Goal: Task Accomplishment & Management: Manage account settings

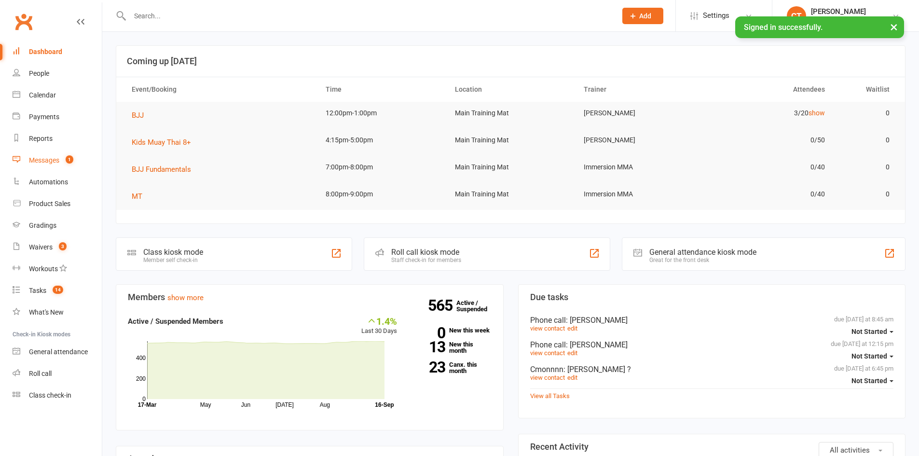
click at [70, 158] on span "1" at bounding box center [70, 159] width 8 height 8
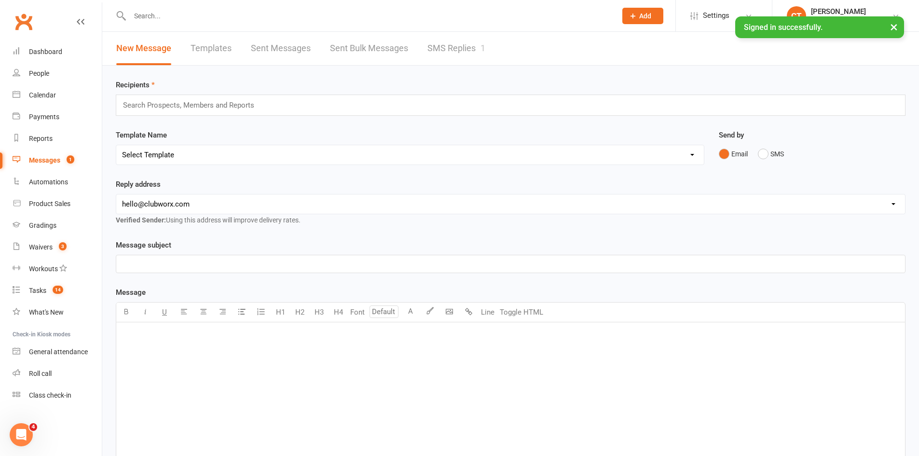
click at [454, 48] on link "SMS Replies 1" at bounding box center [456, 48] width 58 height 33
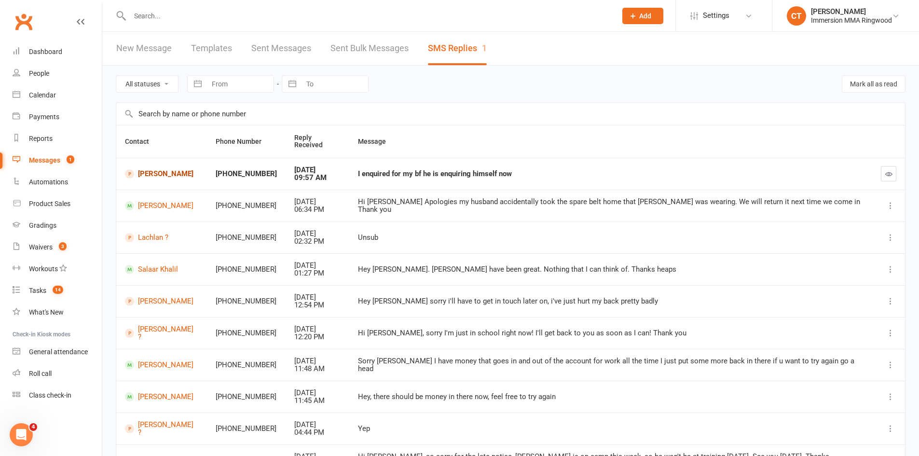
click at [167, 169] on link "Bridget Vanbrussel" at bounding box center [161, 173] width 73 height 9
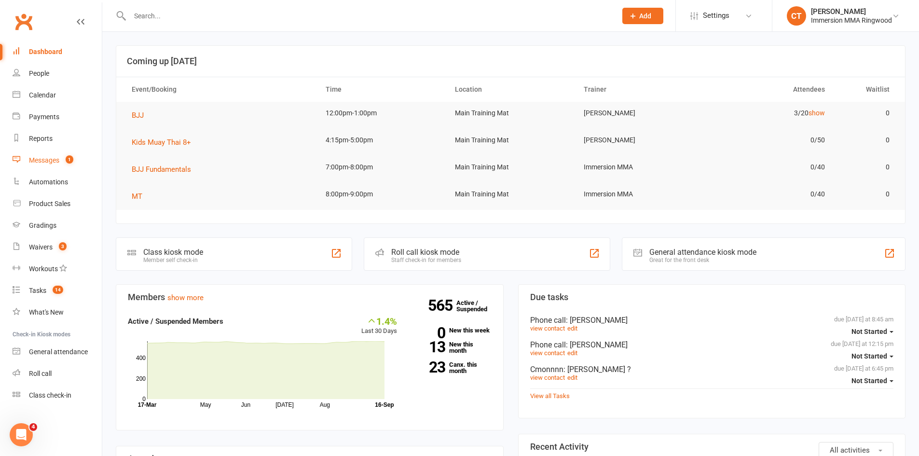
click at [27, 160] on link "Messages 1" at bounding box center [57, 161] width 89 height 22
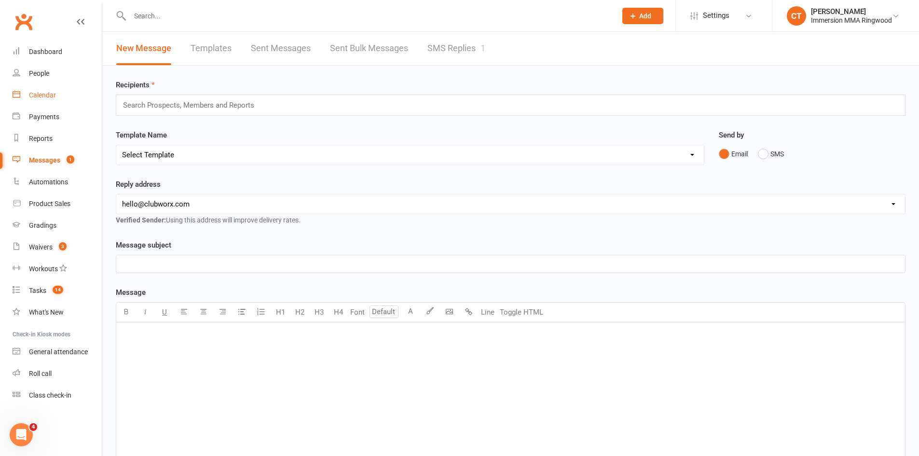
click at [45, 99] on link "Calendar" at bounding box center [57, 95] width 89 height 22
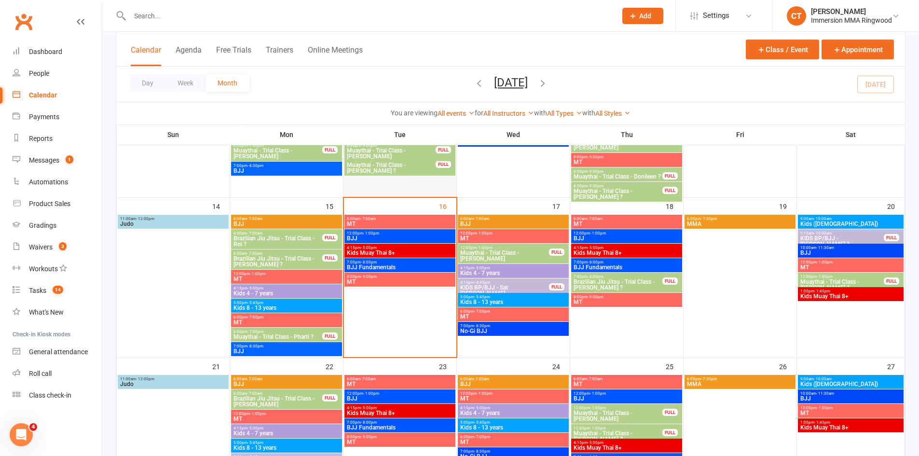
scroll to position [322, 0]
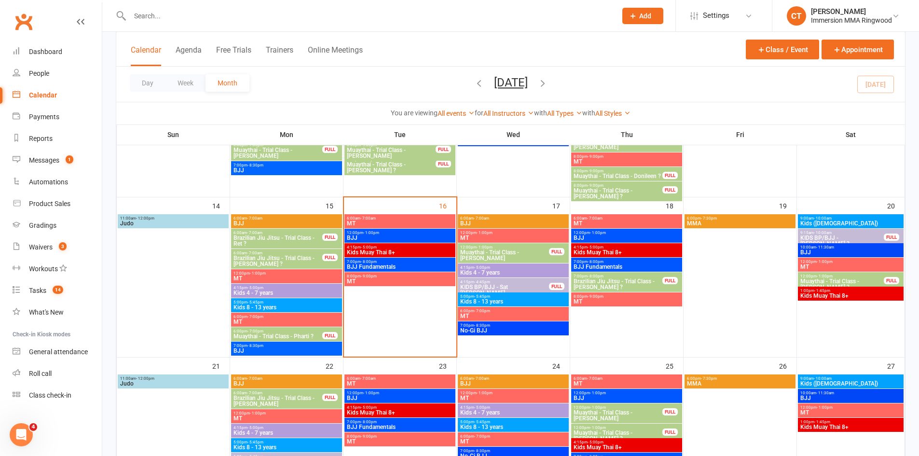
click at [377, 235] on span "BJJ" at bounding box center [399, 238] width 107 height 6
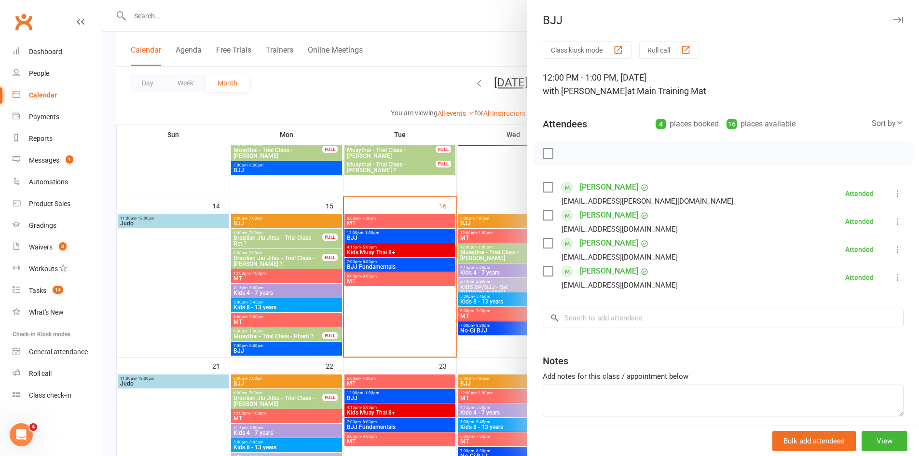
click at [893, 17] on icon "button" at bounding box center [898, 20] width 10 height 6
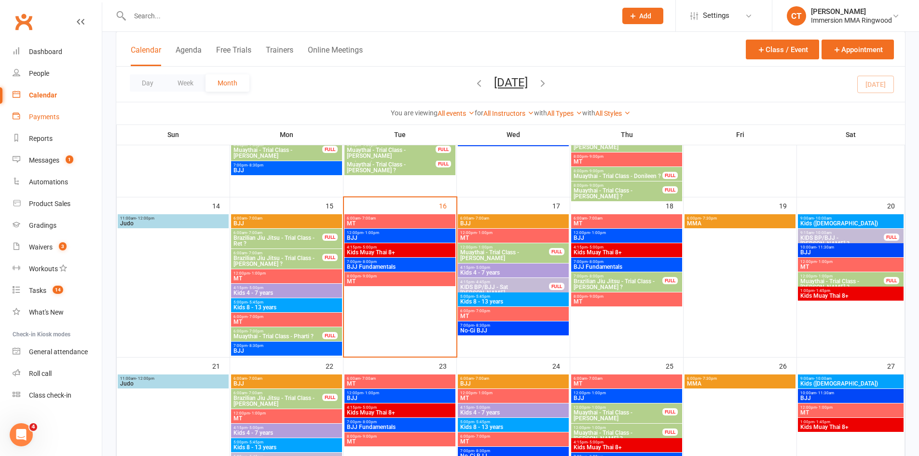
click at [52, 113] on div "Payments" at bounding box center [44, 117] width 30 height 8
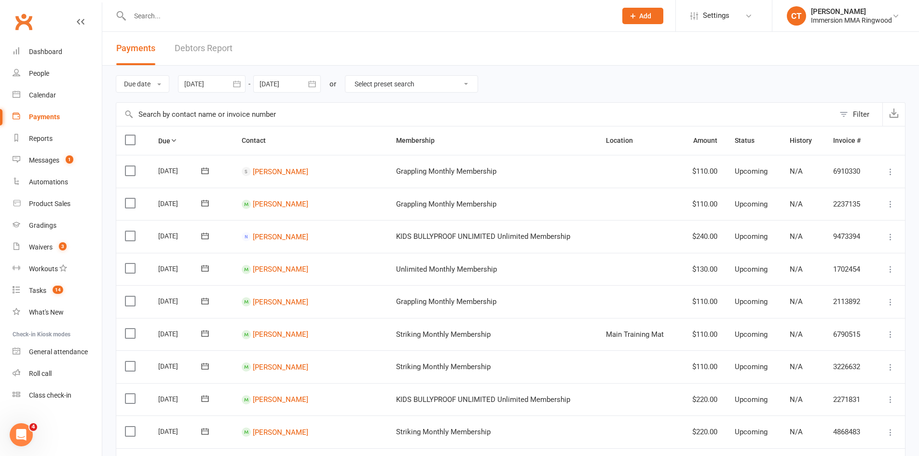
click at [844, 110] on button "Filter" at bounding box center [859, 114] width 48 height 23
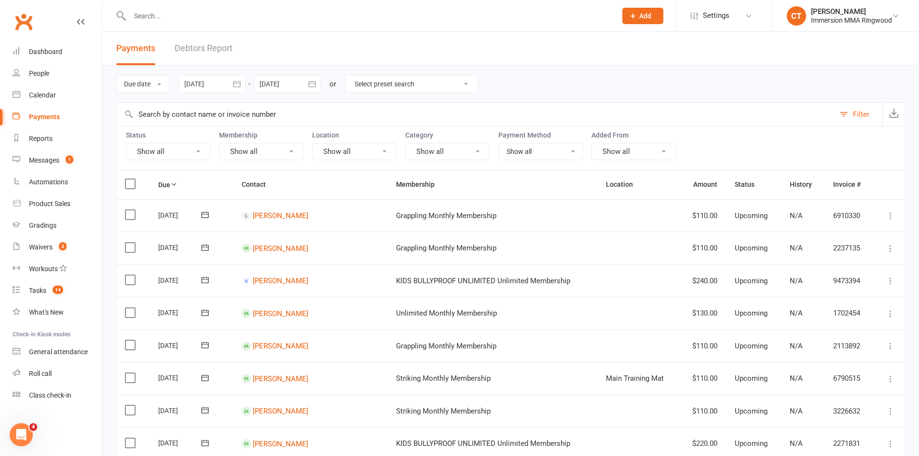
click at [141, 144] on button "Show all" at bounding box center [168, 151] width 84 height 17
click at [170, 251] on link "Failed" at bounding box center [179, 250] width 107 height 19
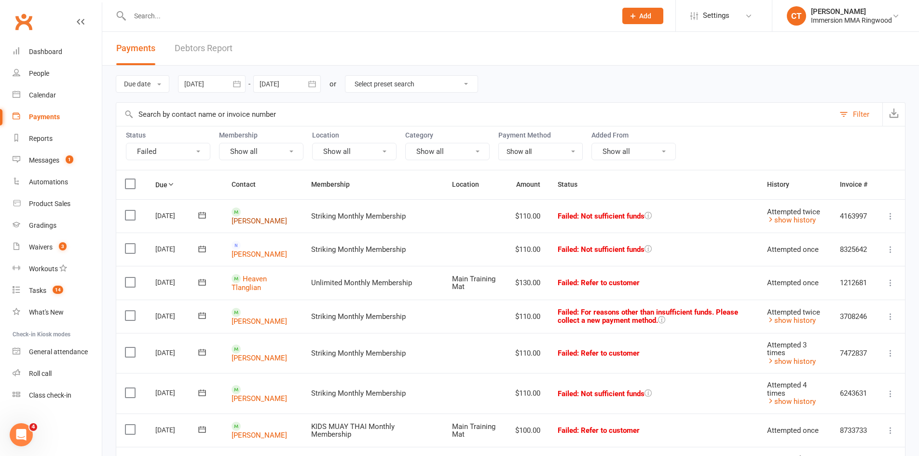
click at [254, 217] on link "Michael Gardiner" at bounding box center [259, 221] width 55 height 9
click at [250, 252] on link "Carla Reardon" at bounding box center [259, 254] width 55 height 9
click at [255, 278] on link "Heaven Tlanglian" at bounding box center [249, 283] width 35 height 18
click at [50, 50] on div "Dashboard" at bounding box center [45, 52] width 33 height 8
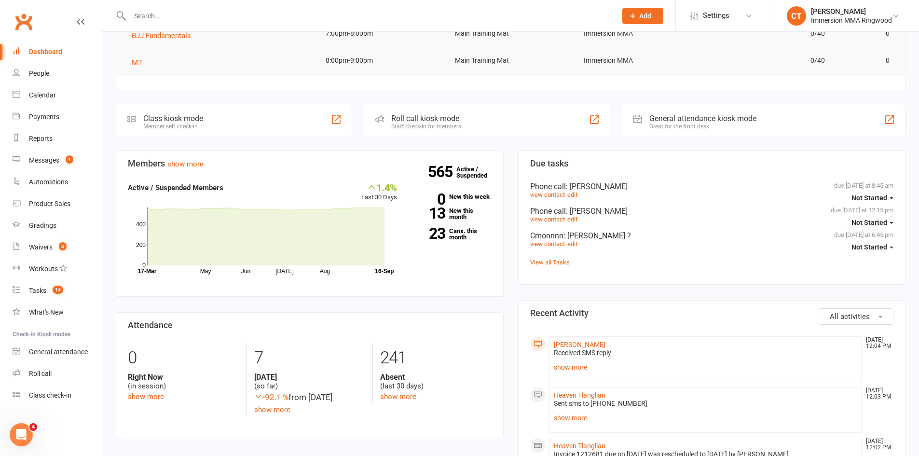
scroll to position [161, 0]
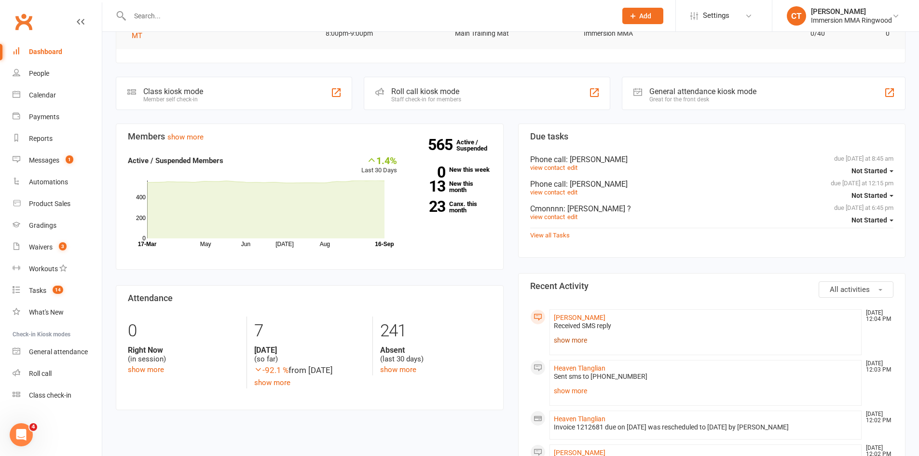
click at [583, 345] on link "show more" at bounding box center [706, 340] width 304 height 14
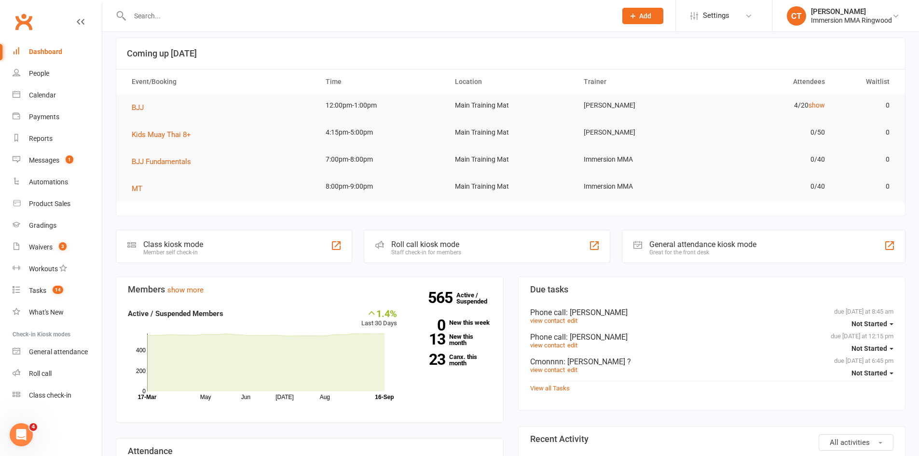
scroll to position [0, 0]
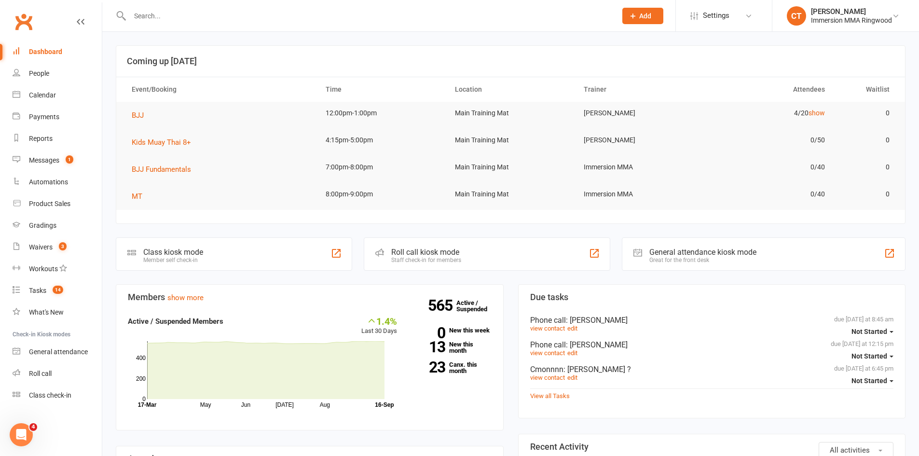
click at [202, 22] on input "text" at bounding box center [368, 16] width 483 height 14
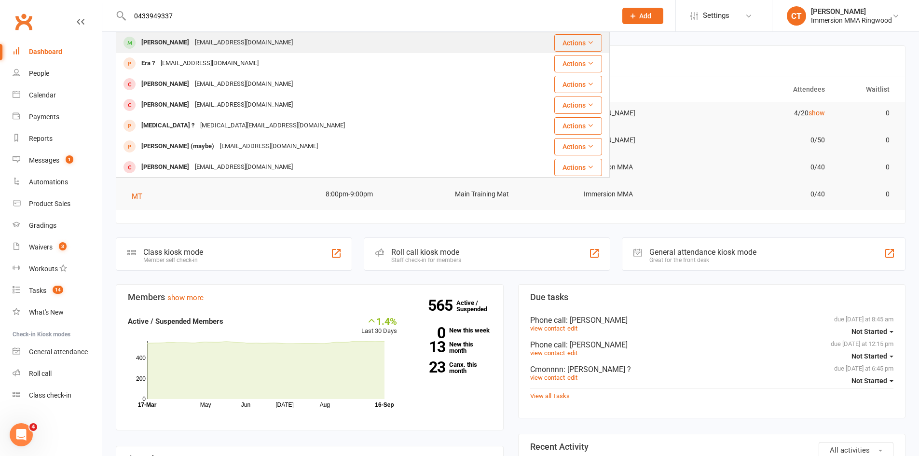
type input "0433949337"
click at [243, 41] on div "Chris Barrell clbarrell@gmail.com" at bounding box center [322, 43] width 410 height 20
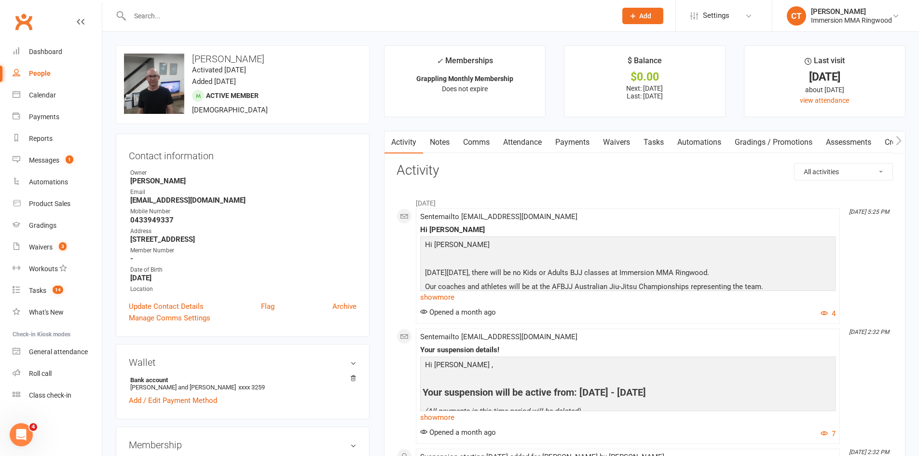
click at [435, 141] on link "Notes" at bounding box center [439, 142] width 33 height 22
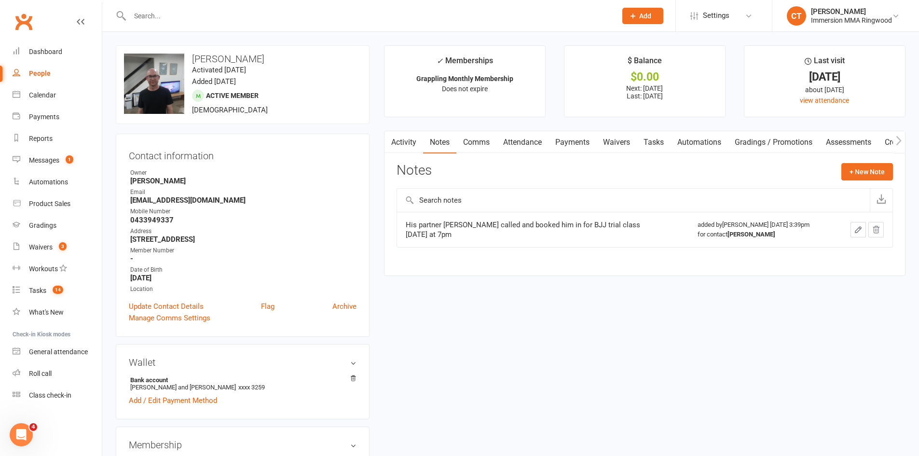
click at [573, 141] on link "Payments" at bounding box center [572, 142] width 48 height 22
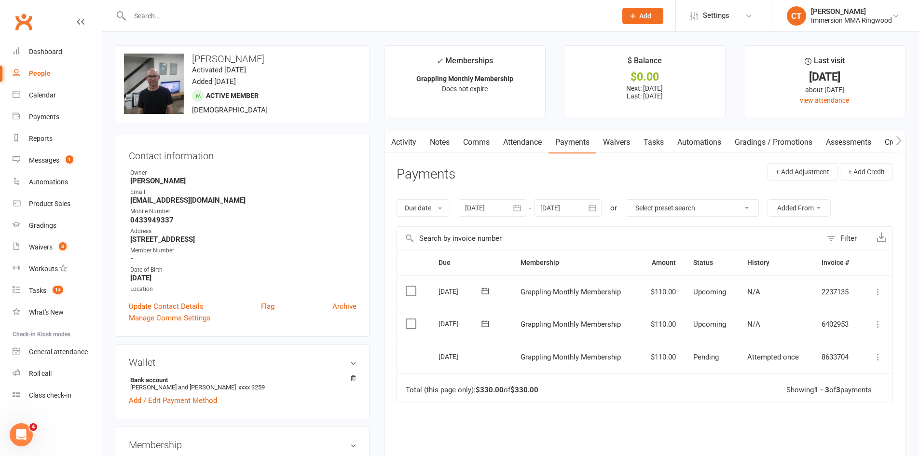
click at [435, 147] on link "Notes" at bounding box center [439, 142] width 33 height 22
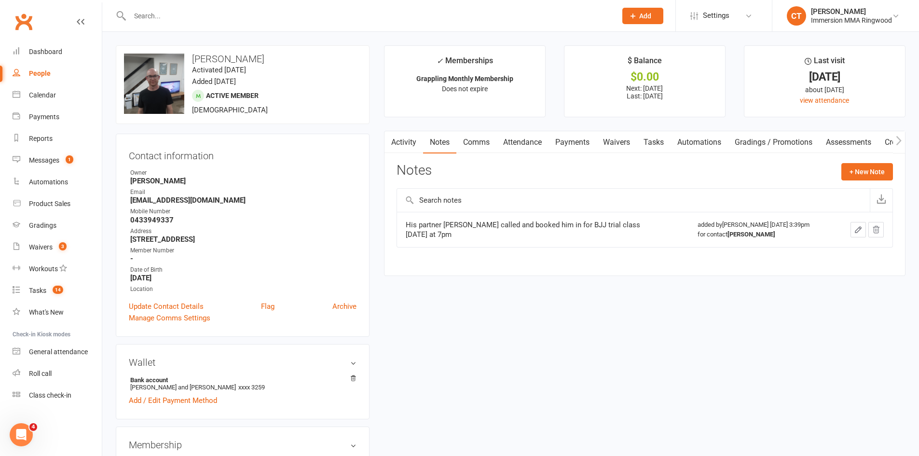
click at [473, 144] on link "Comms" at bounding box center [476, 142] width 40 height 22
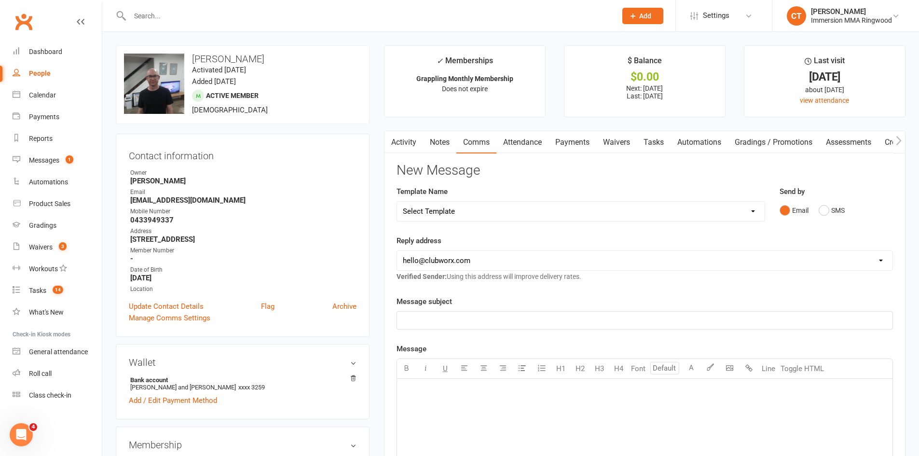
click at [460, 208] on select "Select Template [SMS] [PERSON_NAME] - Call back message [SMS] Mark- Call back m…" at bounding box center [581, 211] width 368 height 19
select select "7"
click at [397, 202] on select "Select Template [SMS] [PERSON_NAME] - Call back message [SMS] Mark- Call back m…" at bounding box center [581, 211] width 368 height 19
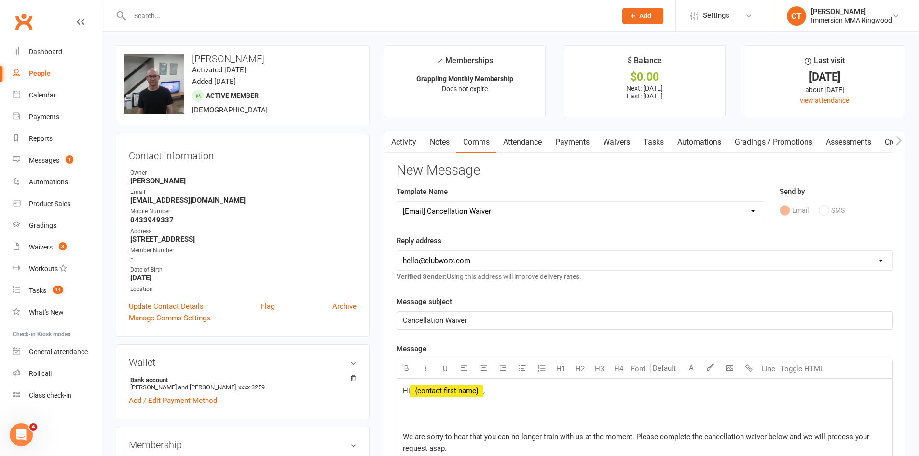
drag, startPoint x: 460, startPoint y: 257, endPoint x: 460, endPoint y: 269, distance: 11.6
click at [460, 257] on select "hello@clubworx.com ringwood@immersionmma.com.au david@immersionmma.com.au lee@i…" at bounding box center [644, 260] width 495 height 19
select select "1"
click at [397, 251] on select "hello@clubworx.com ringwood@immersionmma.com.au david@immersionmma.com.au lee@i…" at bounding box center [644, 260] width 495 height 19
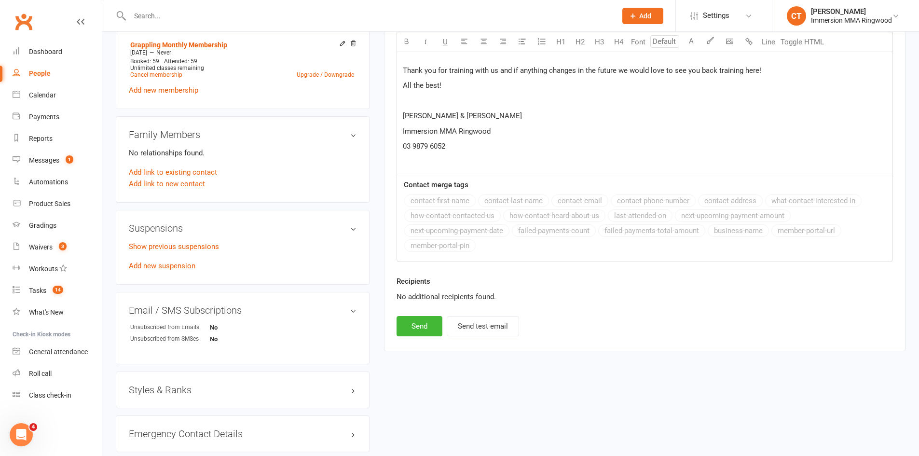
scroll to position [616, 0]
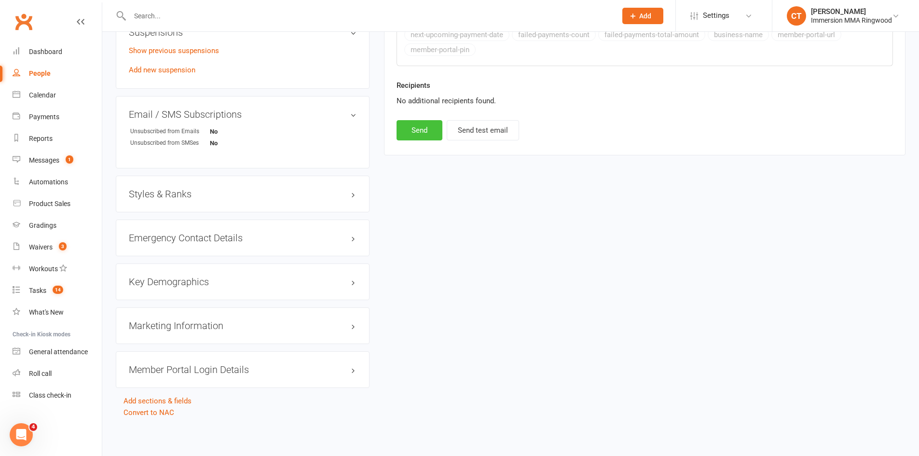
click at [417, 131] on button "Send" at bounding box center [420, 130] width 46 height 20
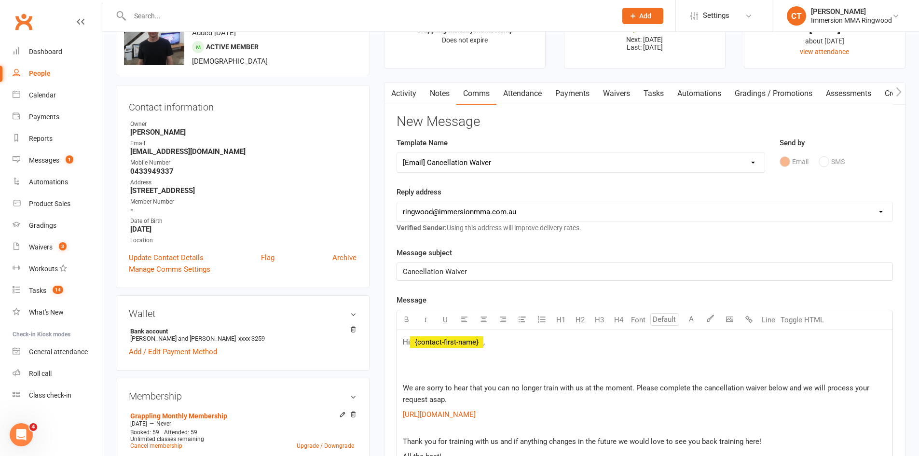
scroll to position [0, 0]
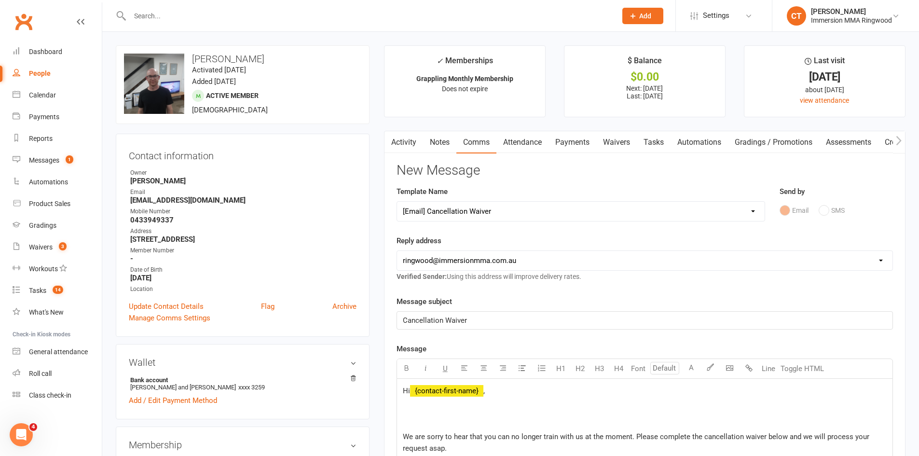
select select
select select "0"
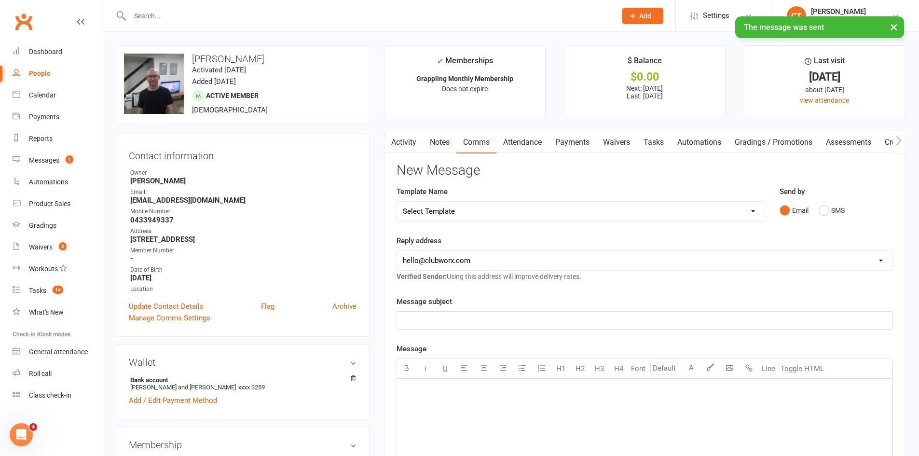
click at [579, 146] on link "Payments" at bounding box center [572, 142] width 48 height 22
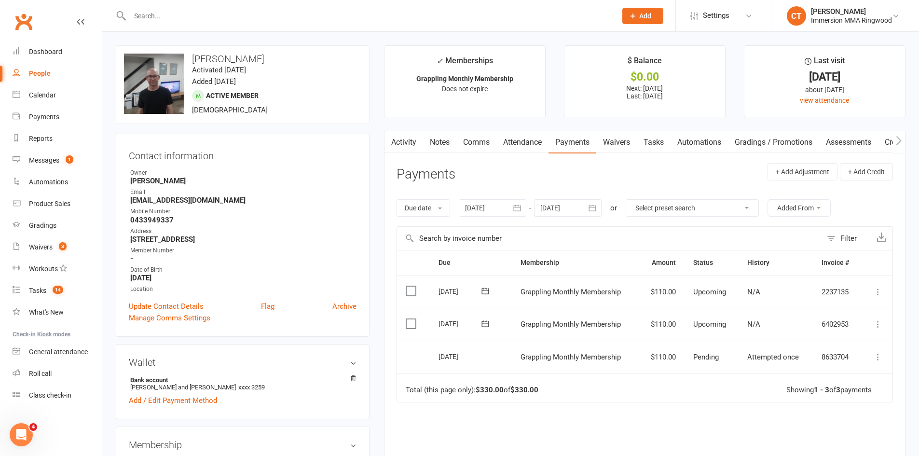
click at [436, 137] on link "Notes" at bounding box center [439, 142] width 33 height 22
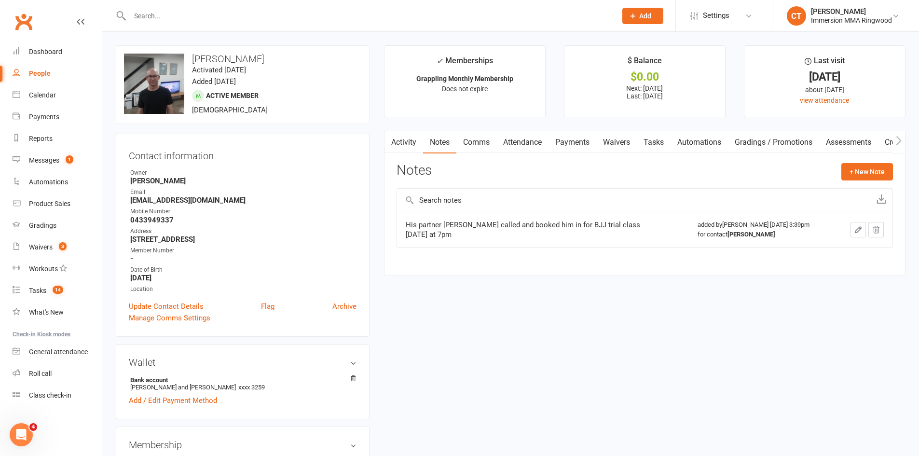
click at [611, 143] on link "Waivers" at bounding box center [616, 142] width 41 height 22
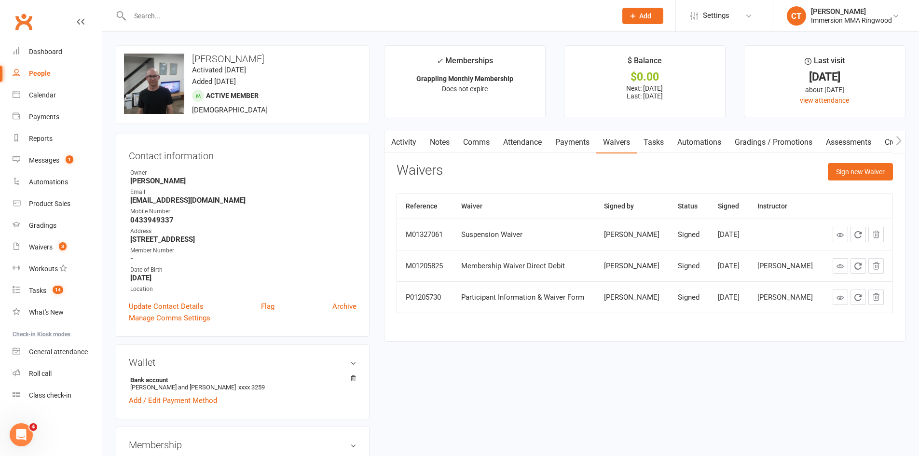
click at [472, 143] on link "Comms" at bounding box center [476, 142] width 40 height 22
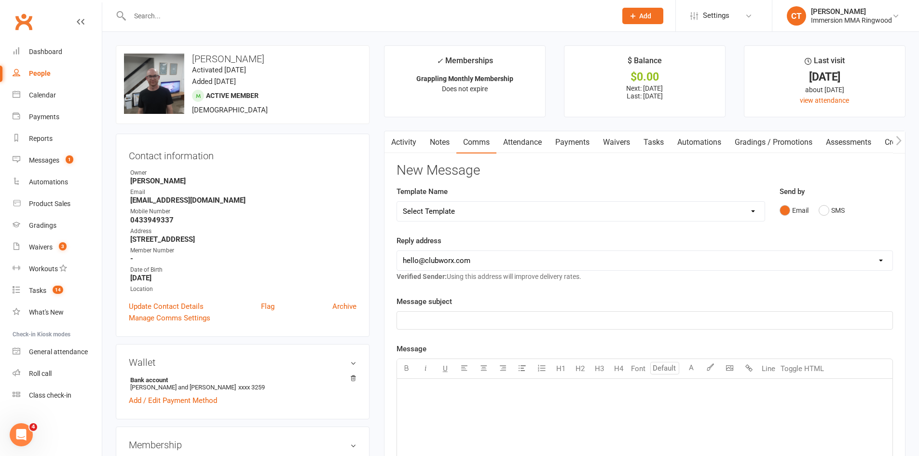
click at [503, 212] on select "Select Template [SMS] [PERSON_NAME] - Call back message [SMS] Mark- Call back m…" at bounding box center [581, 211] width 368 height 19
select select "7"
click at [397, 202] on select "Select Template [SMS] [PERSON_NAME] - Call back message [SMS] Mark- Call back m…" at bounding box center [581, 211] width 368 height 19
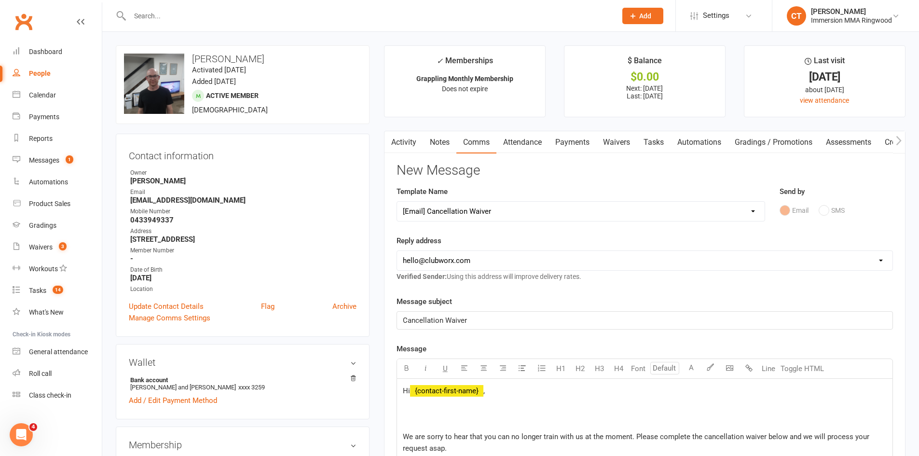
drag, startPoint x: 438, startPoint y: 257, endPoint x: 438, endPoint y: 266, distance: 9.2
click at [438, 257] on select "hello@clubworx.com ringwood@immersionmma.com.au david@immersionmma.com.au lee@i…" at bounding box center [644, 260] width 495 height 19
select select "1"
click at [397, 251] on select "hello@clubworx.com ringwood@immersionmma.com.au david@immersionmma.com.au lee@i…" at bounding box center [644, 260] width 495 height 19
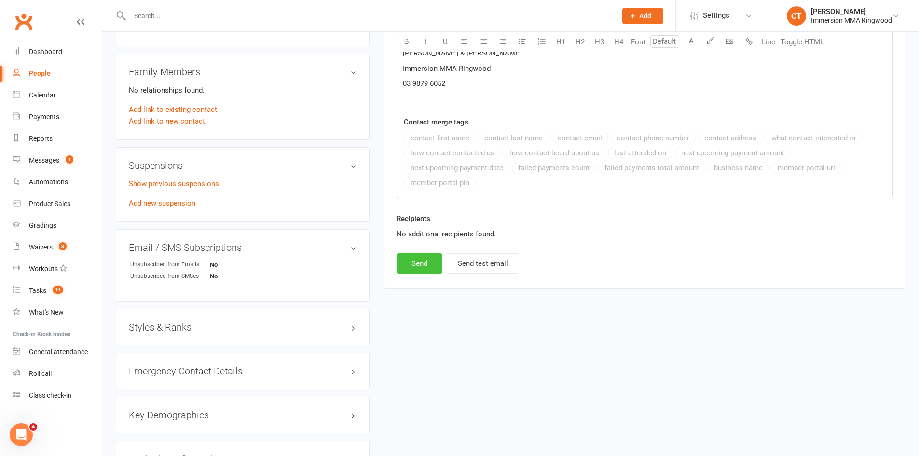
click at [426, 267] on button "Send" at bounding box center [420, 263] width 46 height 20
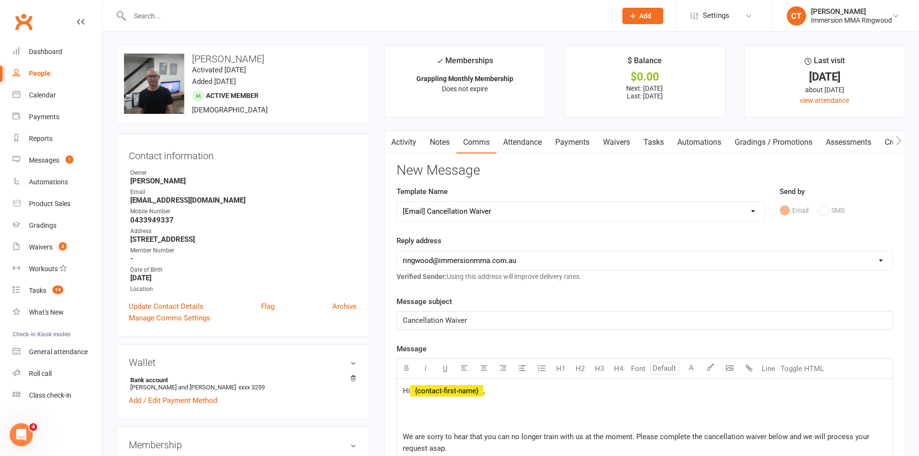
select select
select select "0"
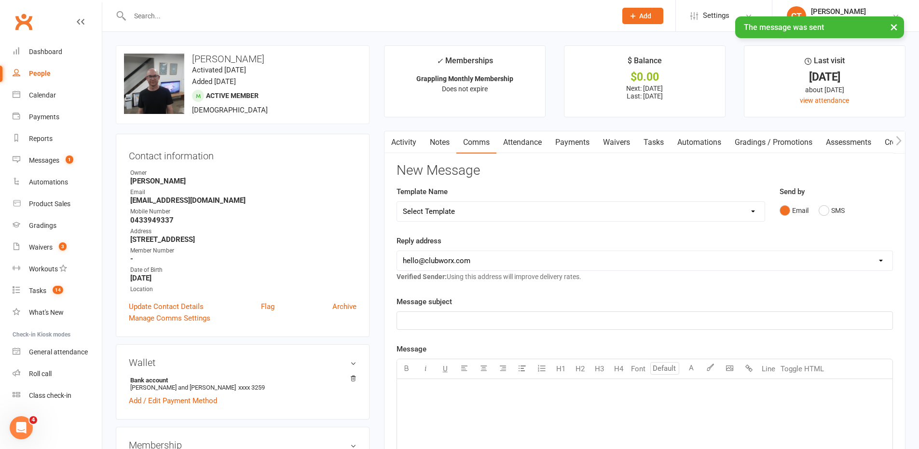
click at [446, 142] on link "Notes" at bounding box center [439, 142] width 33 height 22
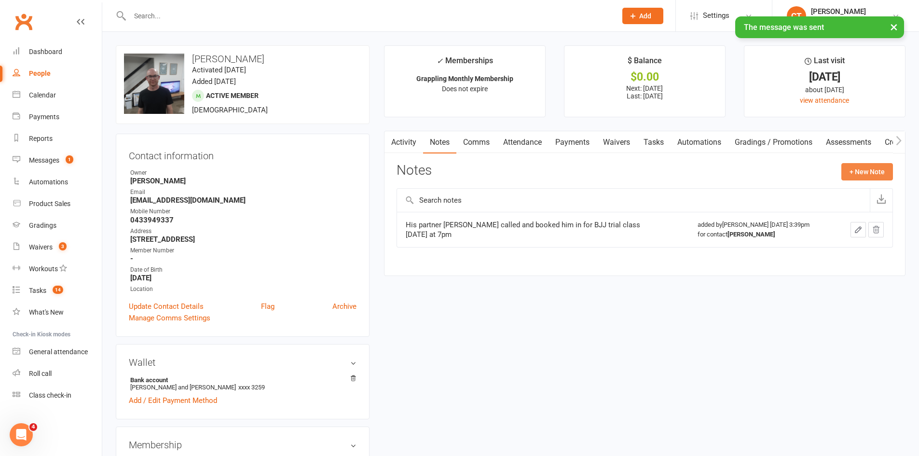
click at [873, 174] on button "+ New Note" at bounding box center [867, 171] width 52 height 17
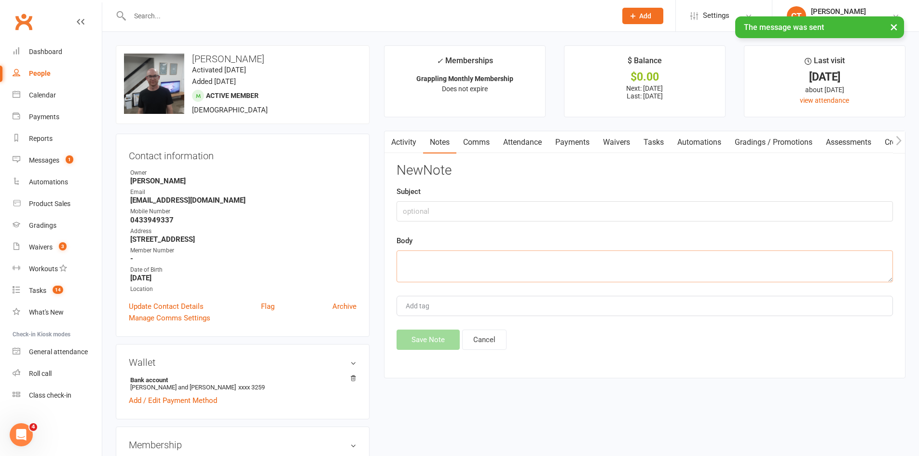
click at [699, 263] on textarea at bounding box center [645, 266] width 496 height 32
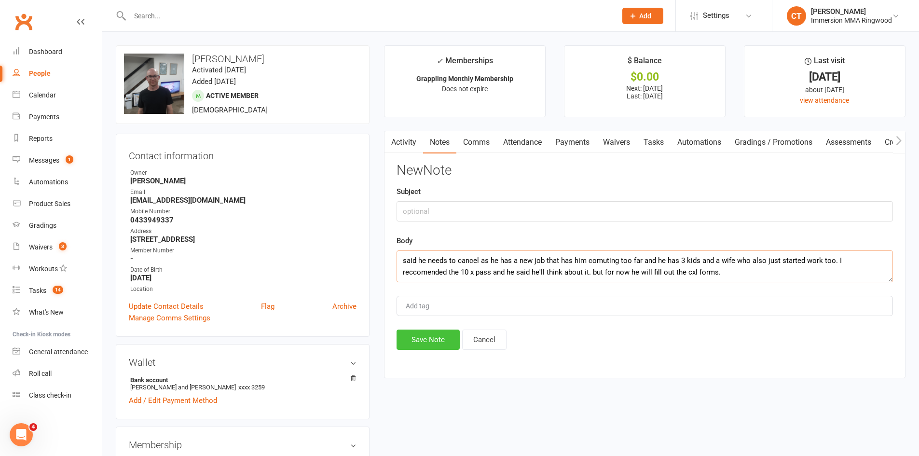
type textarea "said he needs to cancel as he has a new job that has him comuting too far and h…"
click at [428, 350] on button "Save Note" at bounding box center [428, 339] width 63 height 20
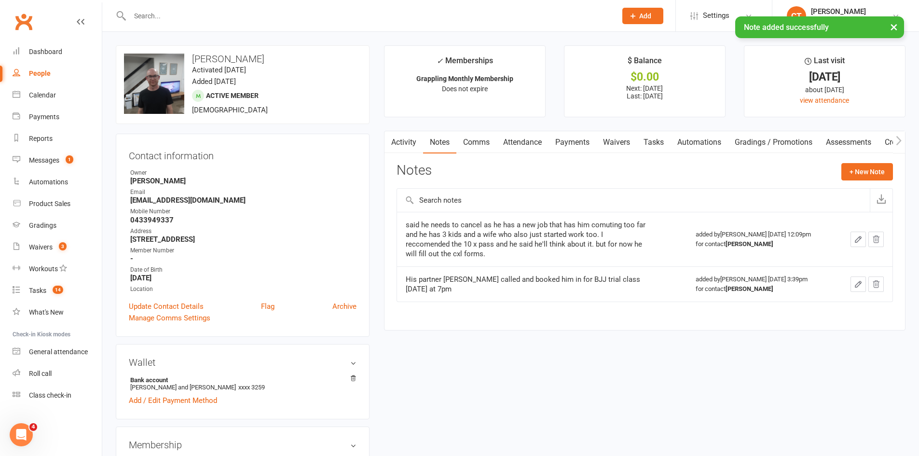
click at [573, 147] on link "Payments" at bounding box center [572, 142] width 48 height 22
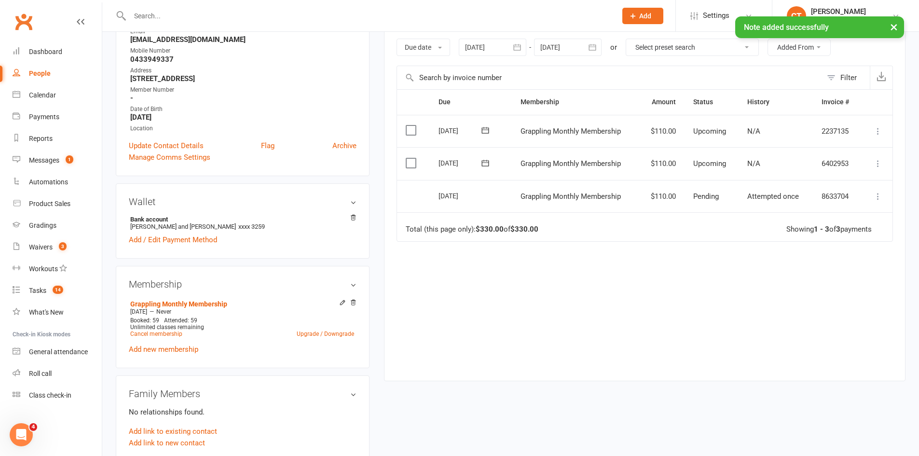
scroll to position [322, 0]
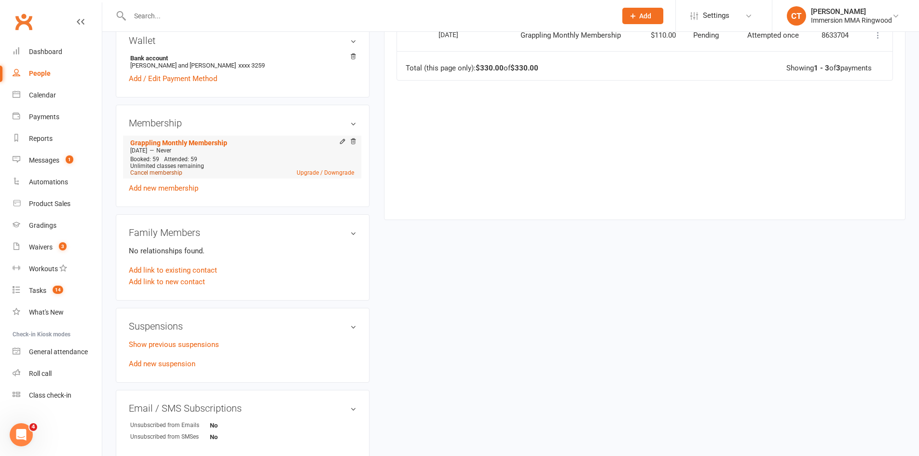
click at [168, 173] on link "Cancel membership" at bounding box center [156, 172] width 52 height 7
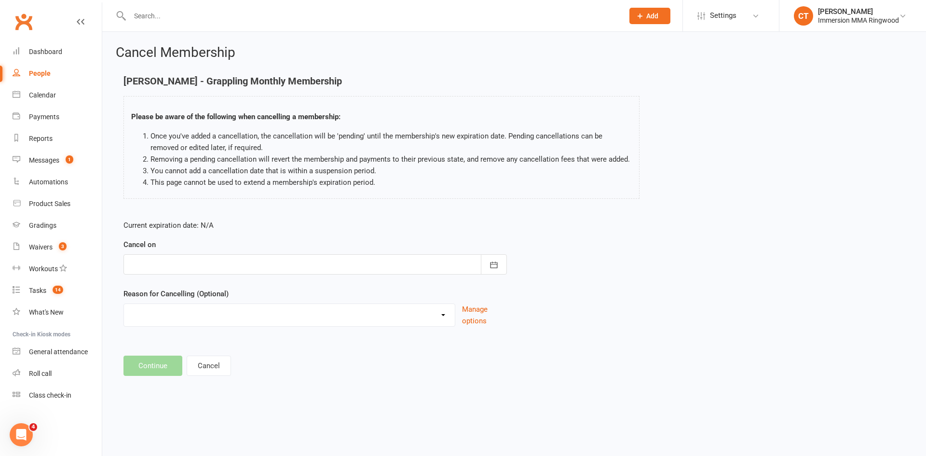
click at [221, 264] on div at bounding box center [315, 264] width 384 height 20
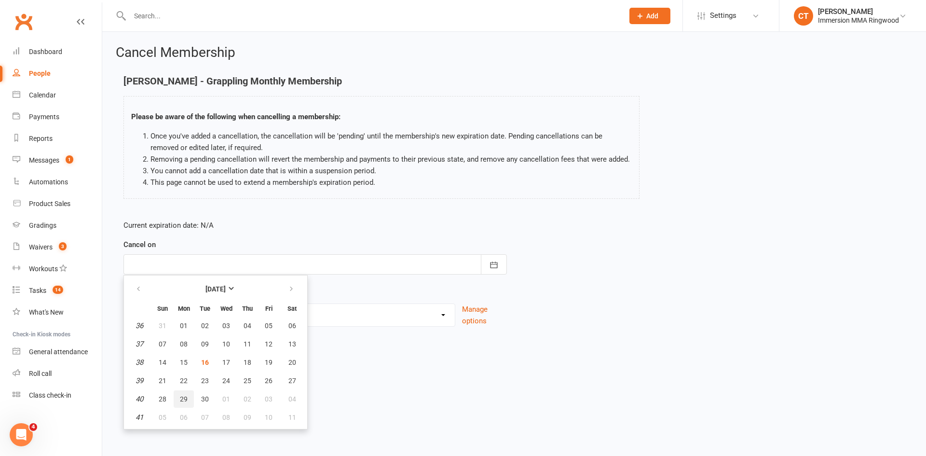
click at [182, 397] on span "29" at bounding box center [184, 399] width 8 height 8
type input "29 Sep 2025"
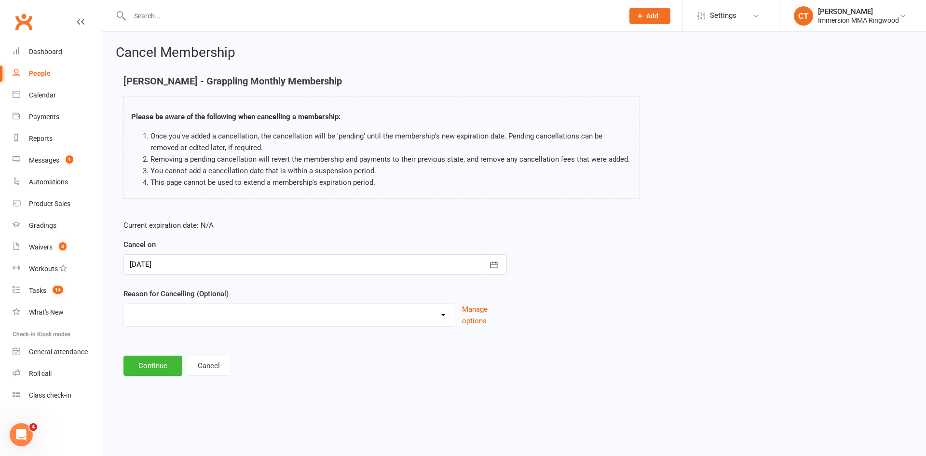
click at [158, 380] on div "Cancel Membership Chris Barrell - Grappling Monthly Membership Please be aware …" at bounding box center [514, 211] width 824 height 359
click at [159, 370] on button "Continue" at bounding box center [152, 366] width 59 height 20
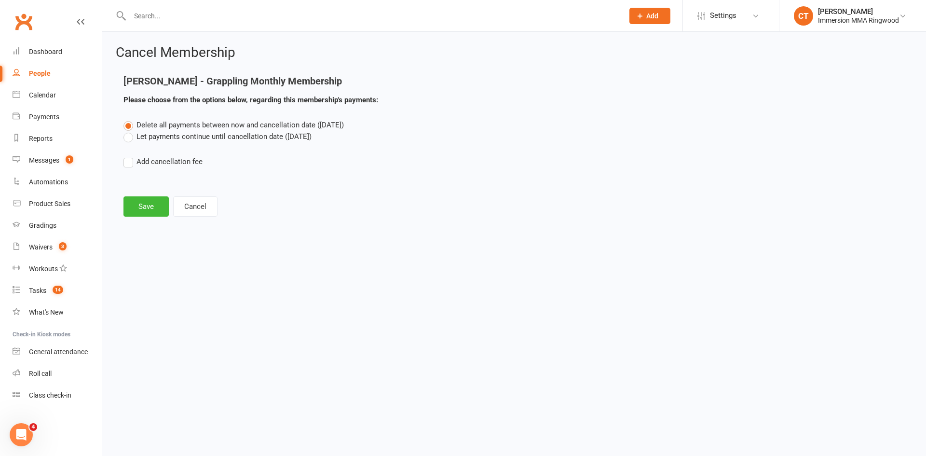
click at [217, 138] on label "Let payments continue until cancellation date (Sep 29, 2025)" at bounding box center [217, 137] width 188 height 12
click at [130, 131] on input "Let payments continue until cancellation date (Sep 29, 2025)" at bounding box center [126, 131] width 6 height 0
click at [137, 213] on button "Save" at bounding box center [145, 206] width 45 height 20
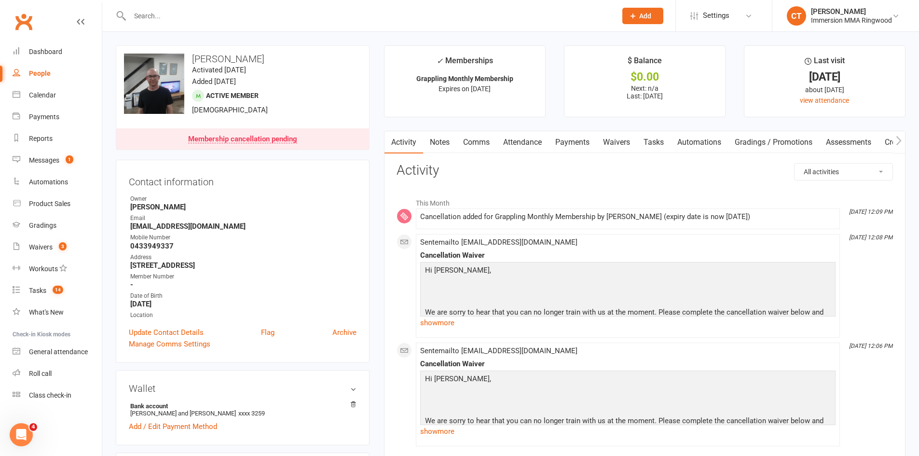
click at [441, 145] on link "Notes" at bounding box center [439, 142] width 33 height 22
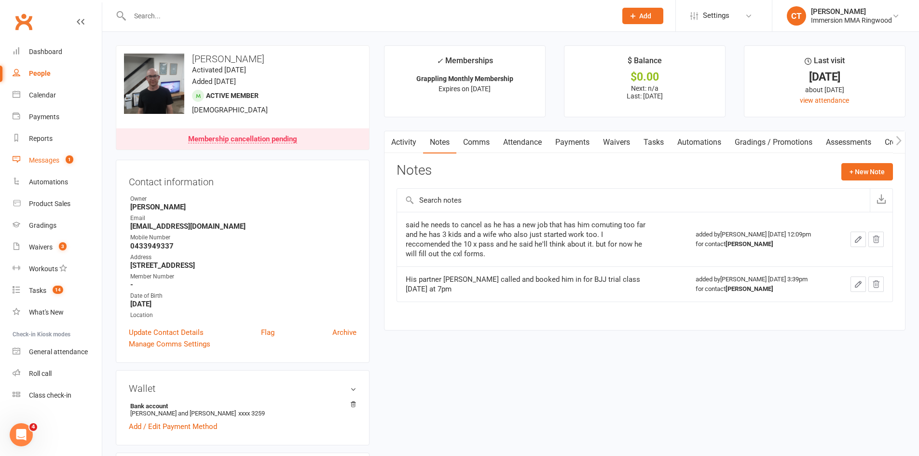
click at [55, 154] on link "Messages 1" at bounding box center [57, 161] width 89 height 22
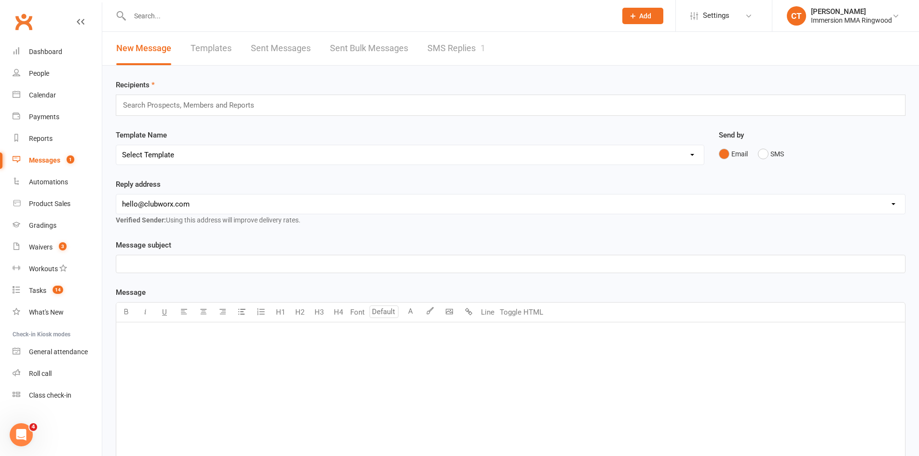
click at [464, 51] on link "SMS Replies 1" at bounding box center [456, 48] width 58 height 33
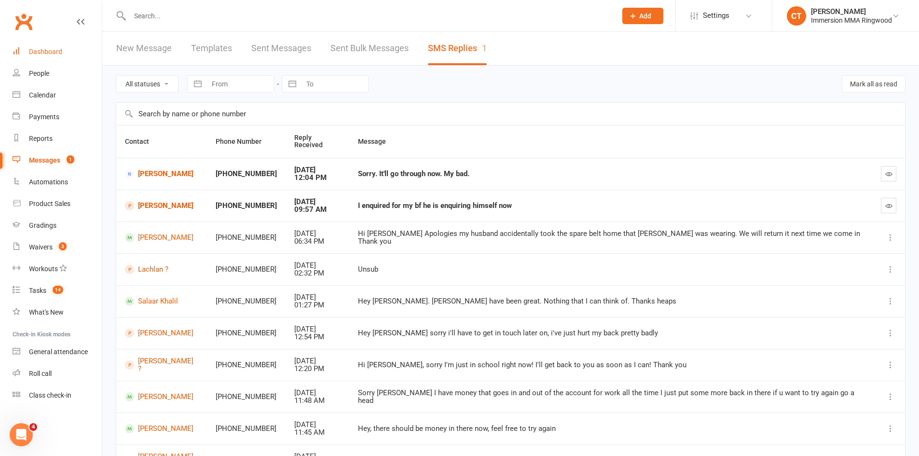
click at [64, 47] on link "Dashboard" at bounding box center [57, 52] width 89 height 22
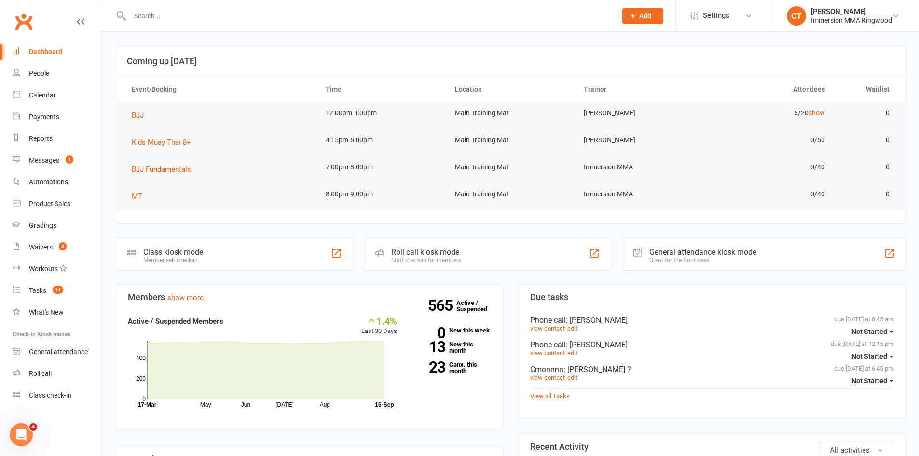
click at [507, 310] on div "Members show more 1.4% Last 30 Days Active / Suspended Members May Jun Jul Aug …" at bounding box center [310, 435] width 402 height 302
click at [508, 315] on div "Members show more 1.4% Last 30 Days Active / Suspended Members May Jun Jul Aug …" at bounding box center [310, 435] width 402 height 302
click at [507, 295] on div "Members show more 1.4% Last 30 Days Active / Suspended Members May Jun Jul Aug …" at bounding box center [310, 435] width 402 height 302
drag, startPoint x: 25, startPoint y: 93, endPoint x: 44, endPoint y: 96, distance: 19.6
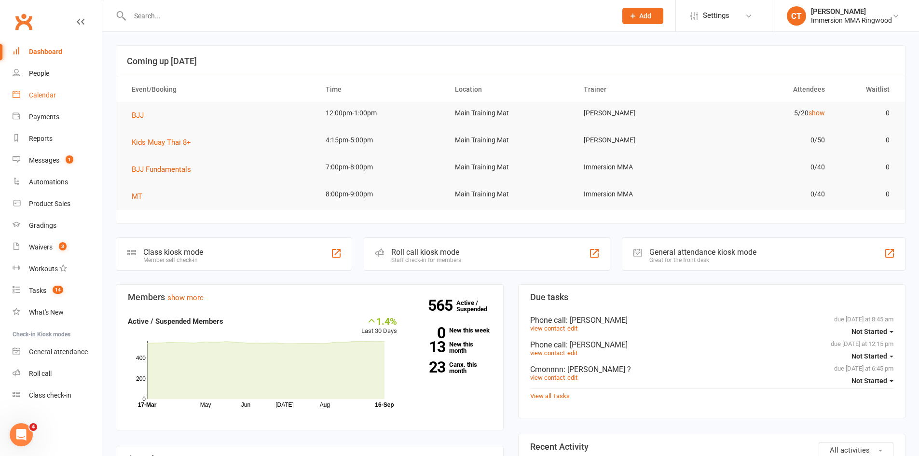
click at [25, 93] on link "Calendar" at bounding box center [57, 95] width 89 height 22
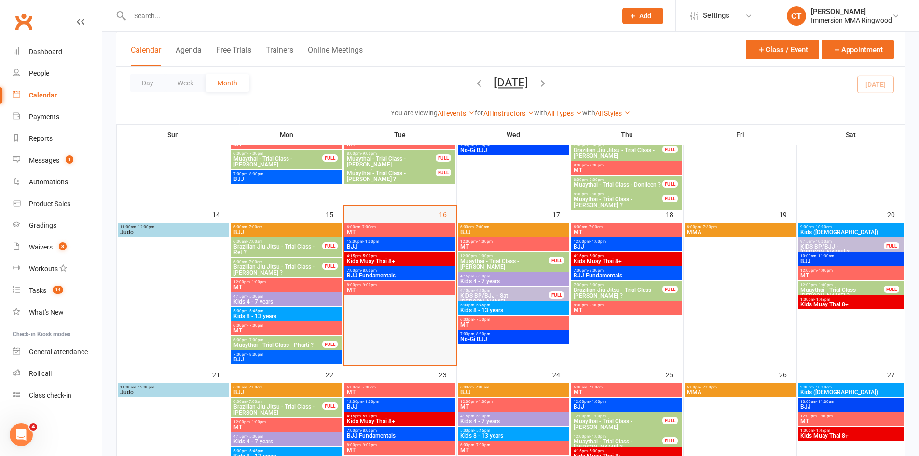
scroll to position [322, 0]
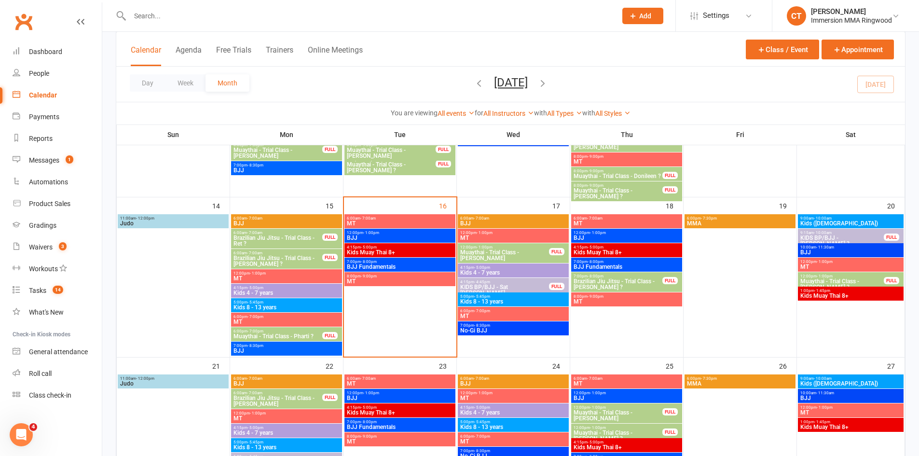
click at [661, 16] on button "Add" at bounding box center [642, 16] width 41 height 16
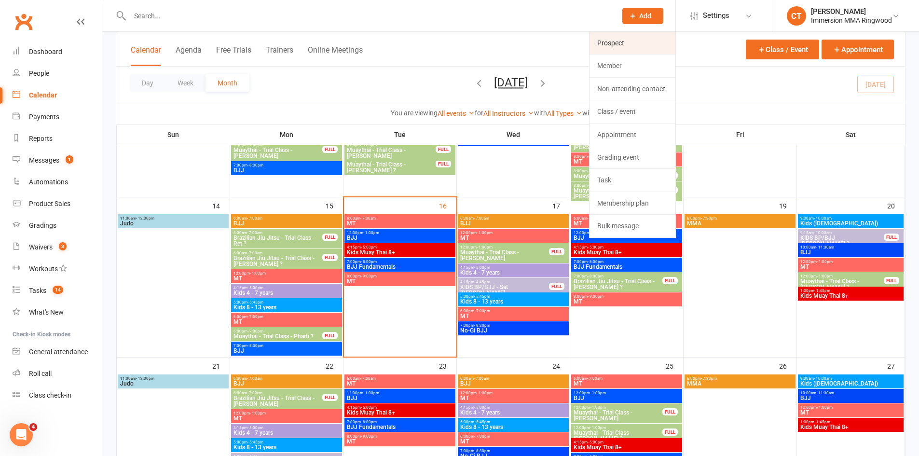
click at [630, 37] on link "Prospect" at bounding box center [632, 43] width 86 height 22
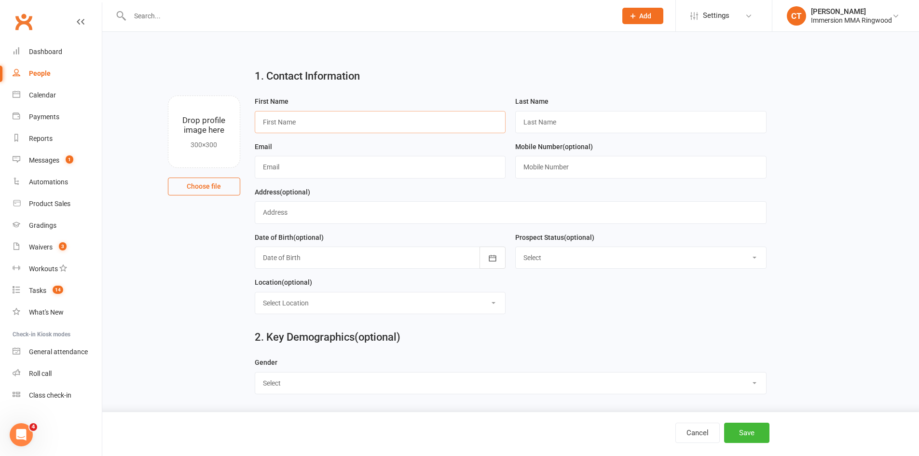
click at [320, 117] on input "text" at bounding box center [380, 122] width 251 height 22
paste input "Sam"
type input "Sam"
type input "?"
paste input "samantha5682@gmail.com"
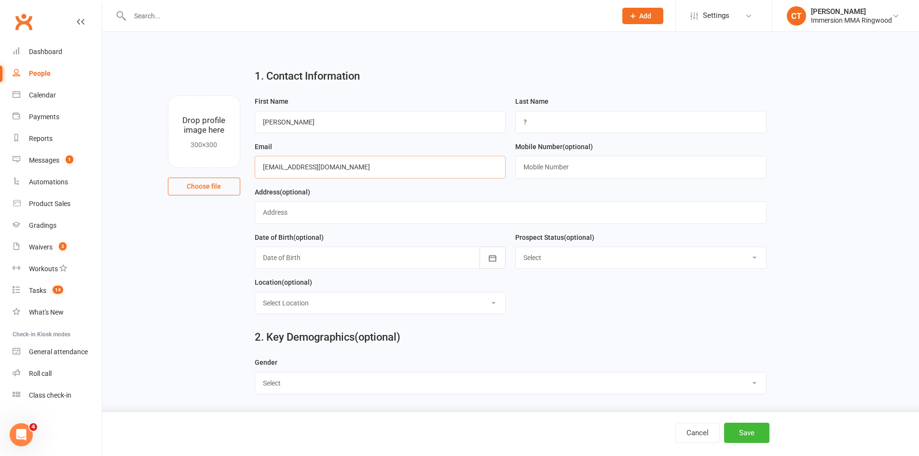
type input "samantha5682@gmail.com"
click at [591, 178] on input "text" at bounding box center [640, 167] width 251 height 22
paste input "0401725741"
type input "0401725741"
click at [755, 427] on button "Save" at bounding box center [746, 433] width 45 height 20
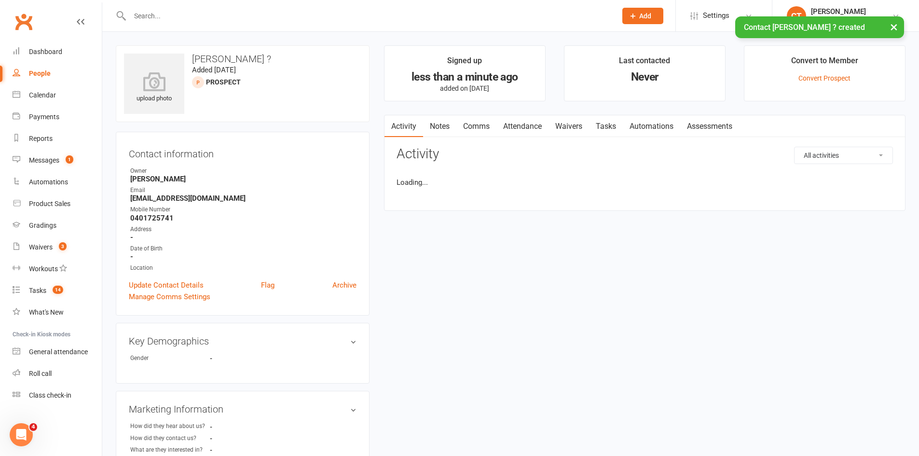
click at [447, 129] on link "Notes" at bounding box center [439, 126] width 33 height 22
click at [841, 156] on button "+ New Note" at bounding box center [867, 155] width 52 height 17
click at [713, 245] on textarea at bounding box center [645, 250] width 496 height 32
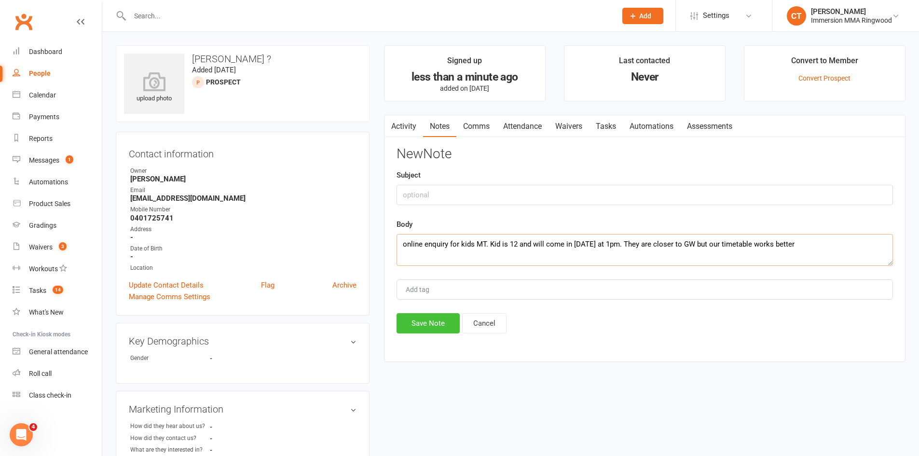
type textarea "online enquiry for kids MT. Kid is 12 and will come in Saturday at 1pm. They ar…"
click at [435, 321] on button "Save Note" at bounding box center [428, 323] width 63 height 20
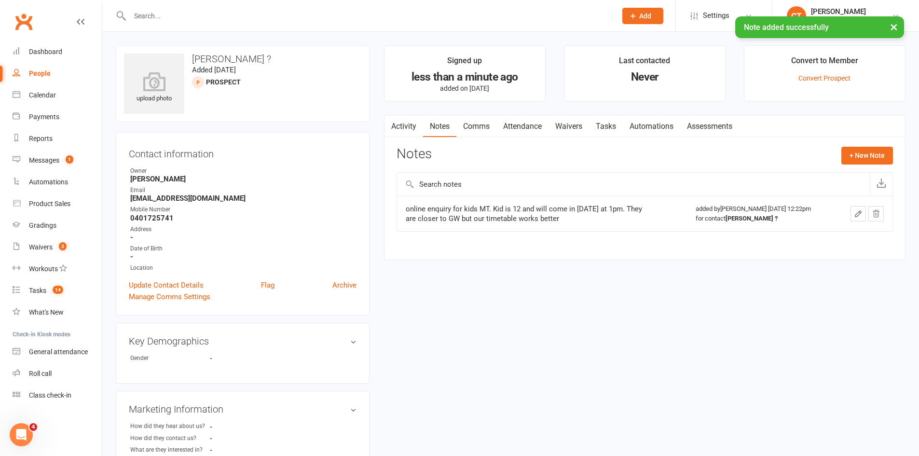
click at [511, 130] on link "Attendance" at bounding box center [522, 126] width 52 height 22
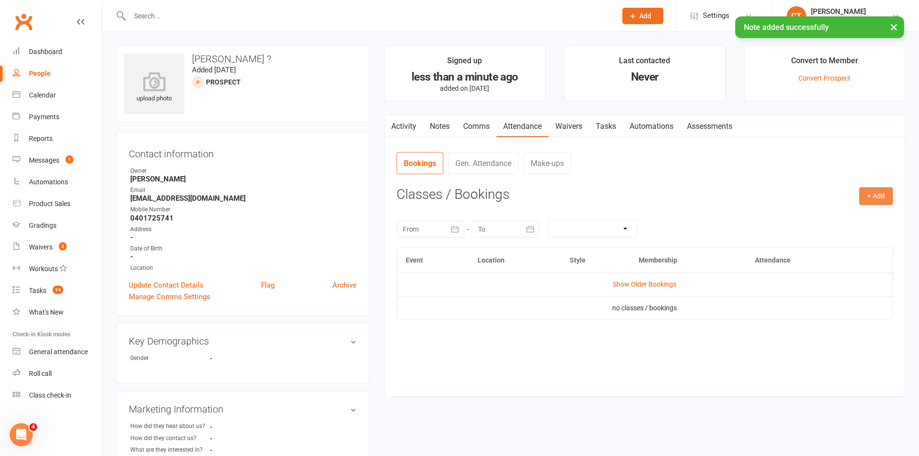
click at [861, 196] on button "+ Add" at bounding box center [876, 195] width 34 height 17
click at [848, 236] on link "Add Appointment" at bounding box center [845, 237] width 96 height 19
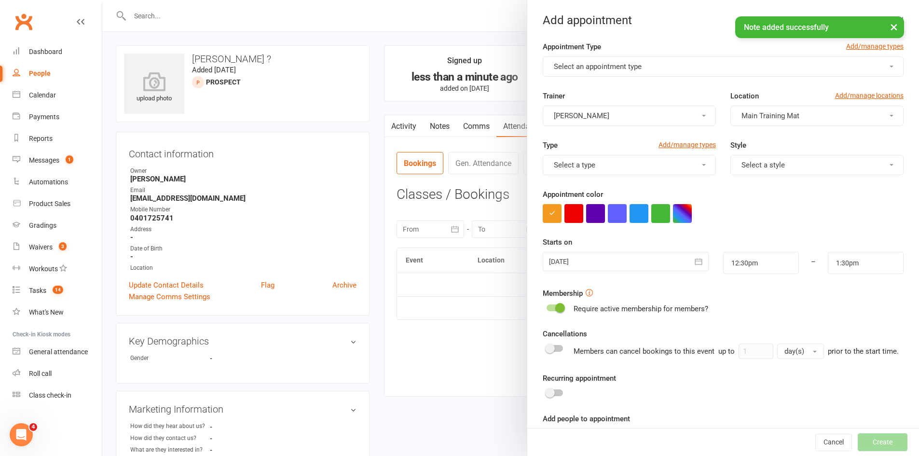
click at [574, 65] on span "Select an appointment type" at bounding box center [598, 66] width 88 height 9
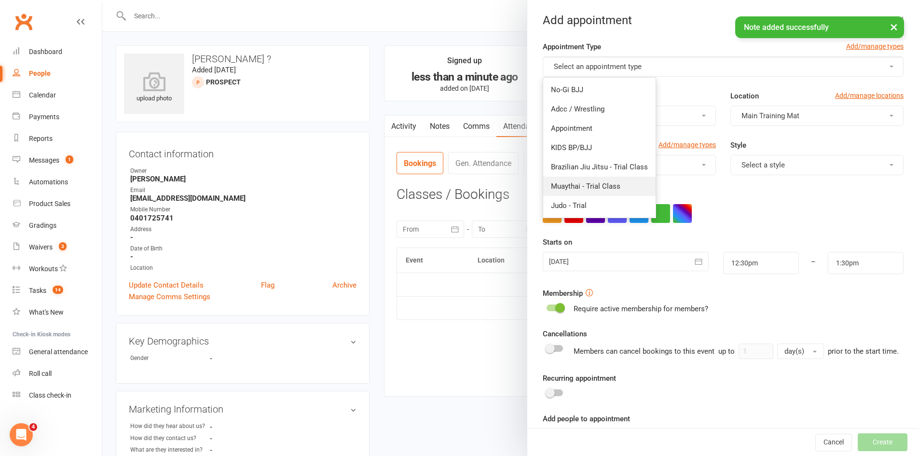
click at [575, 183] on span "Muaythai - Trial Class" at bounding box center [585, 186] width 69 height 9
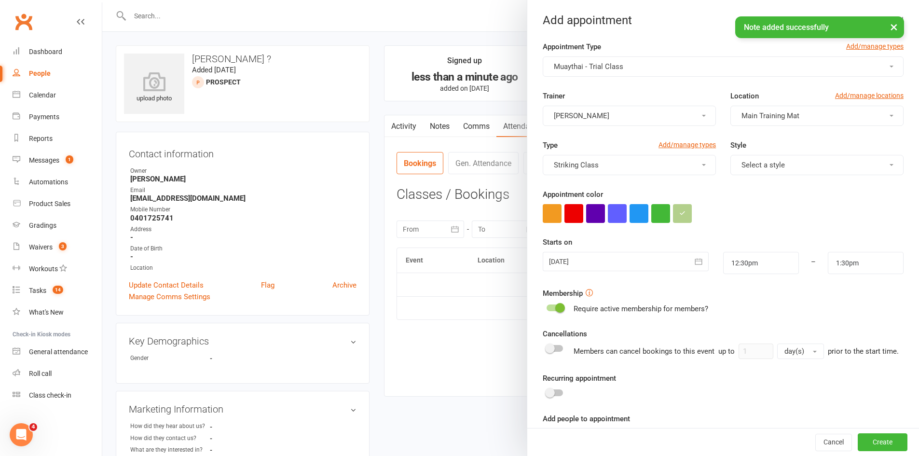
click at [583, 269] on div at bounding box center [625, 261] width 165 height 19
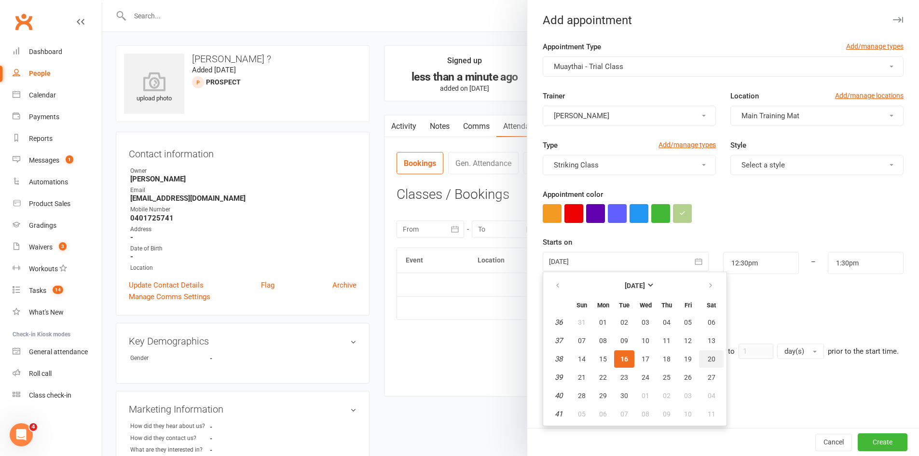
click at [708, 359] on span "20" at bounding box center [712, 359] width 8 height 8
type input "20 Sep 2025"
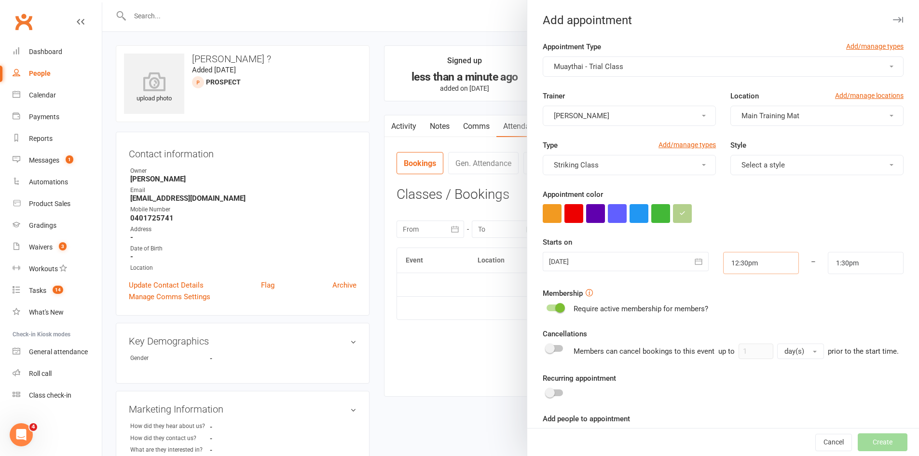
click at [749, 263] on input "12:30pm" at bounding box center [761, 263] width 76 height 22
type input "1:00pm"
type input "2:00pm"
click at [735, 324] on li "1:00pm" at bounding box center [747, 325] width 46 height 14
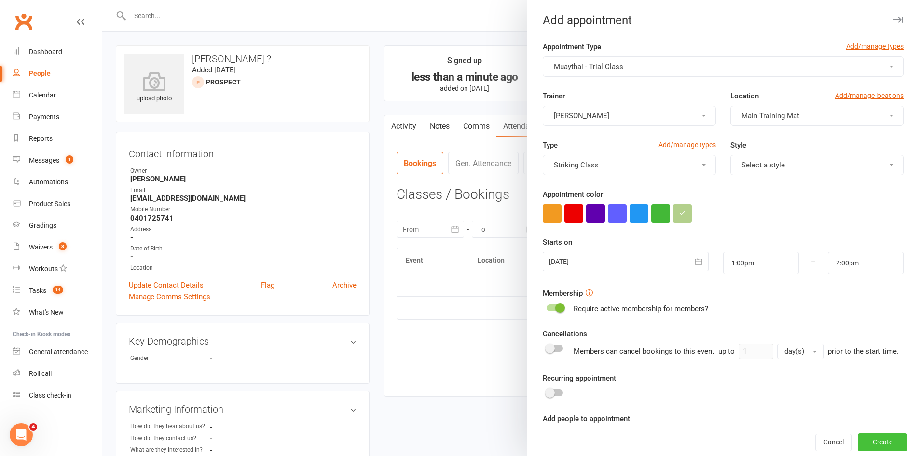
click at [877, 443] on button "Create" at bounding box center [883, 442] width 50 height 17
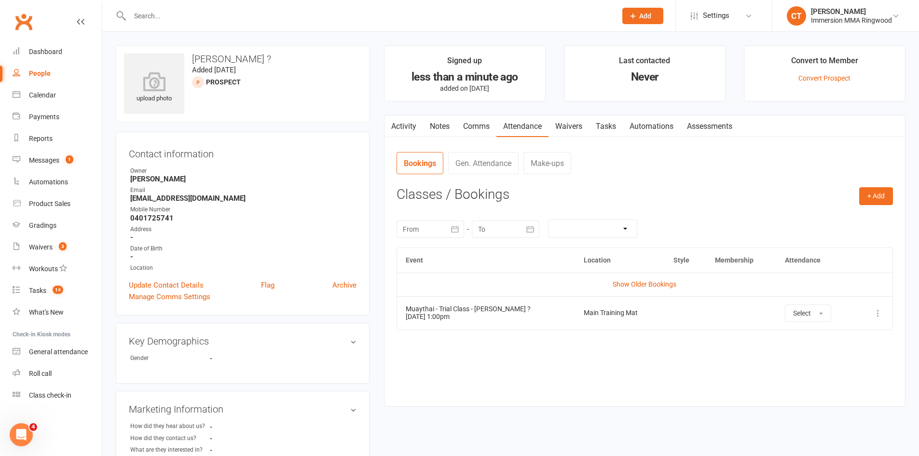
click at [439, 130] on link "Notes" at bounding box center [439, 126] width 33 height 22
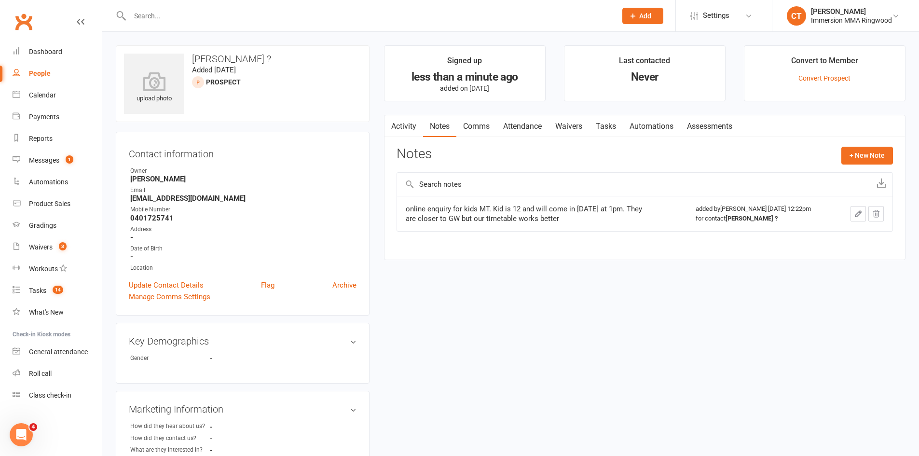
click at [467, 126] on link "Comms" at bounding box center [476, 126] width 40 height 22
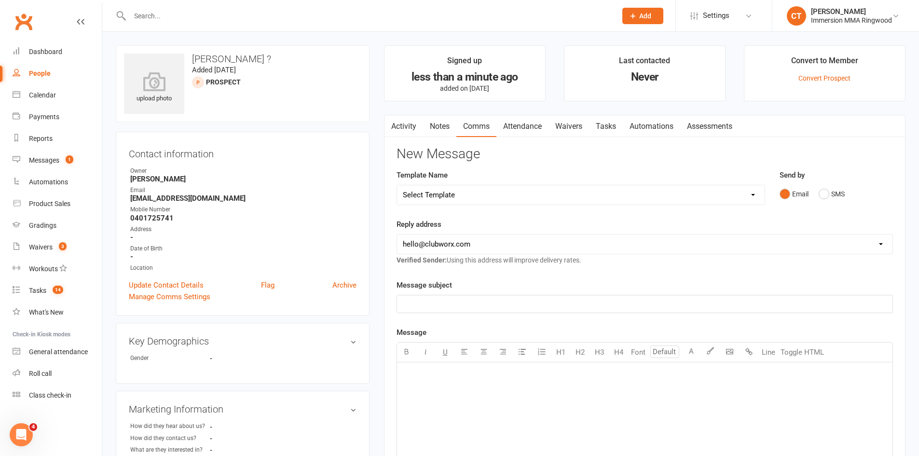
click at [457, 192] on select "Select Template [SMS] [PERSON_NAME] - Call back message [SMS] Mark- Call back m…" at bounding box center [581, 194] width 368 height 19
select select "12"
click at [397, 185] on select "Select Template [SMS] [PERSON_NAME] - Call back message [SMS] Mark- Call back m…" at bounding box center [581, 194] width 368 height 19
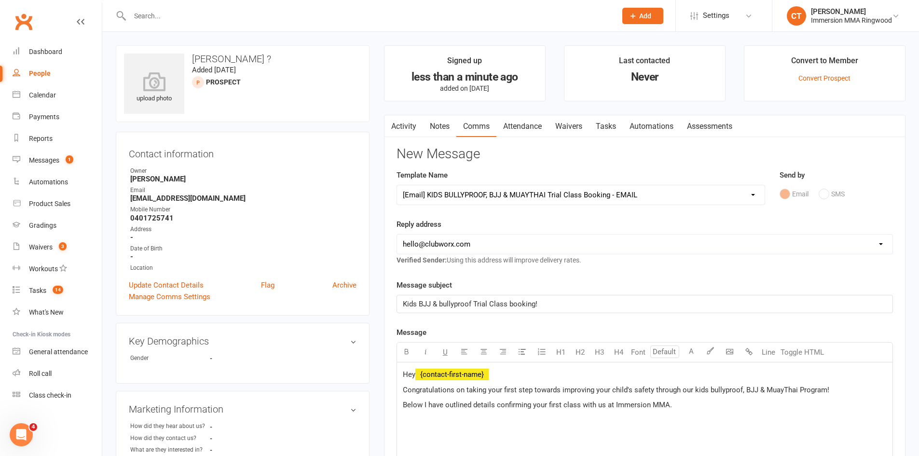
click at [446, 246] on select "hello@clubworx.com ringwood@immersionmma.com.au david@immersionmma.com.au lee@i…" at bounding box center [644, 243] width 495 height 19
select select "1"
click at [397, 234] on select "hello@clubworx.com ringwood@immersionmma.com.au david@immersionmma.com.au lee@i…" at bounding box center [644, 243] width 495 height 19
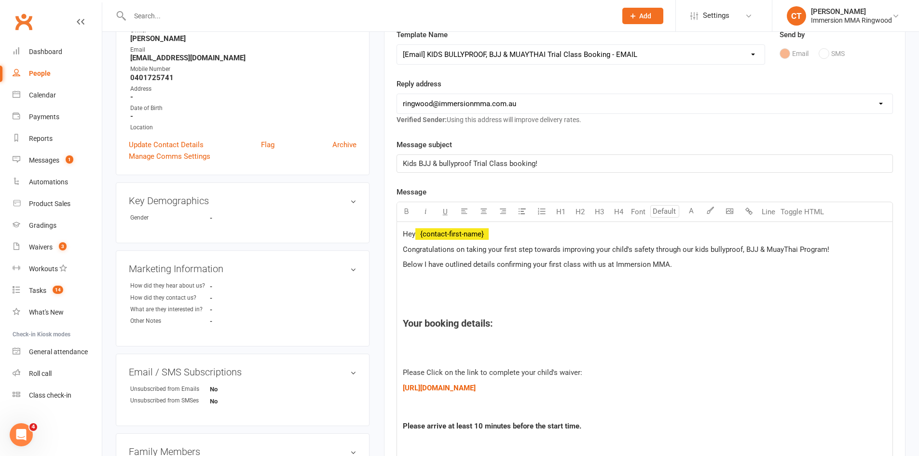
scroll to position [161, 0]
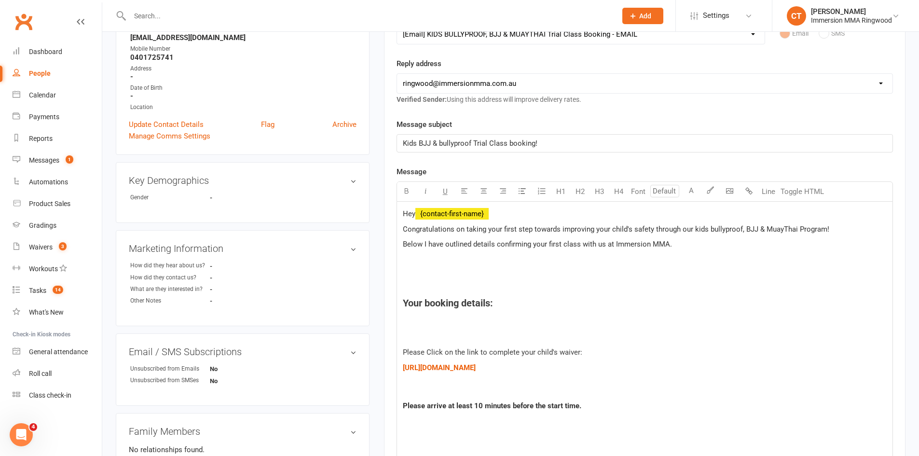
click at [510, 308] on h4 "Your booking details:" at bounding box center [645, 303] width 484 height 11
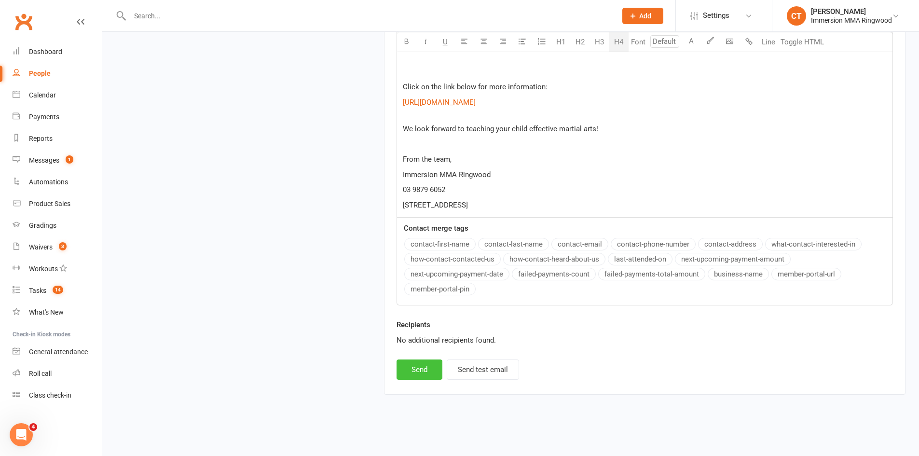
click at [424, 371] on button "Send" at bounding box center [420, 369] width 46 height 20
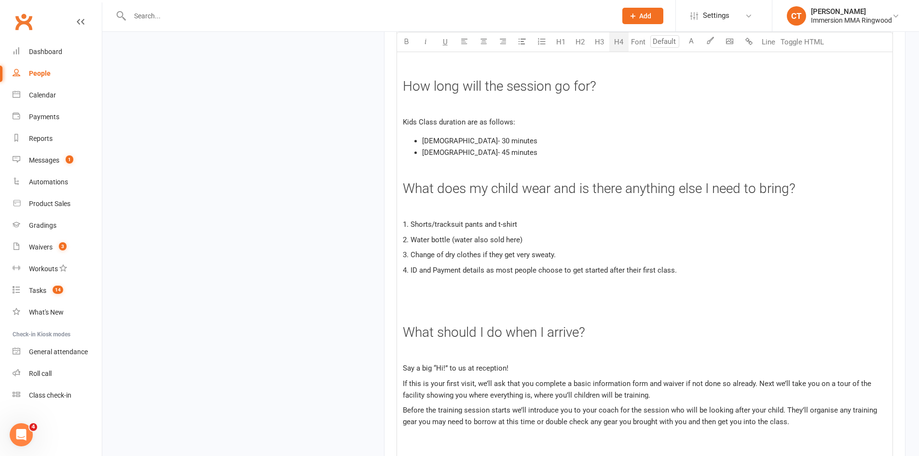
scroll to position [0, 0]
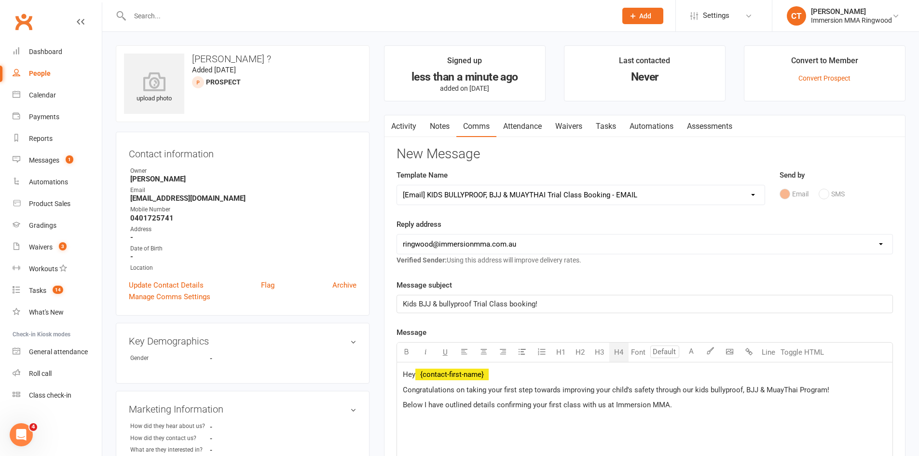
select select
select select "0"
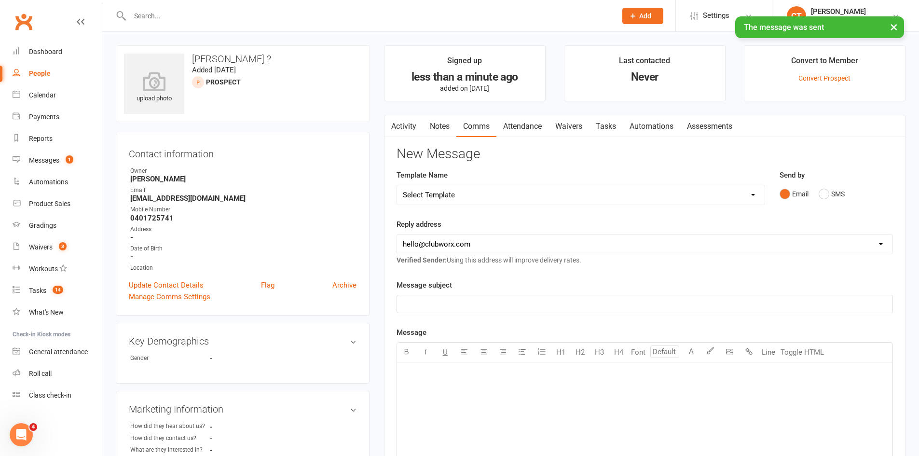
click at [609, 123] on link "Tasks" at bounding box center [606, 126] width 34 height 22
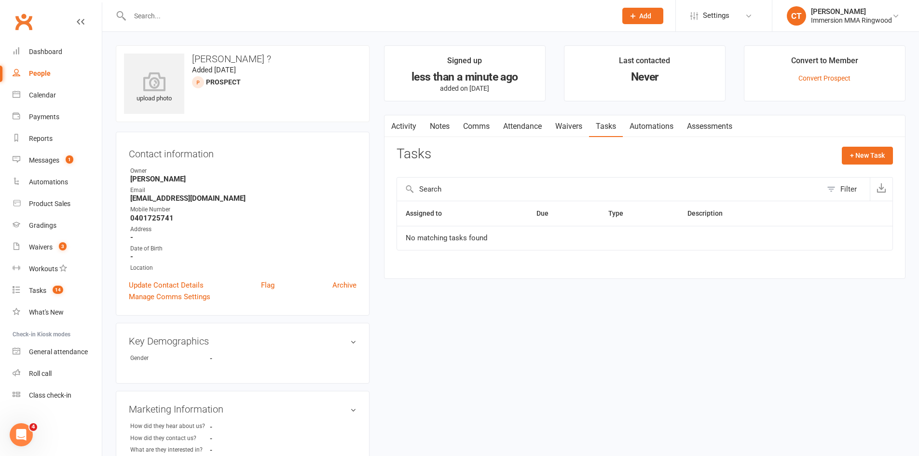
click at [643, 17] on span "Add" at bounding box center [645, 16] width 12 height 8
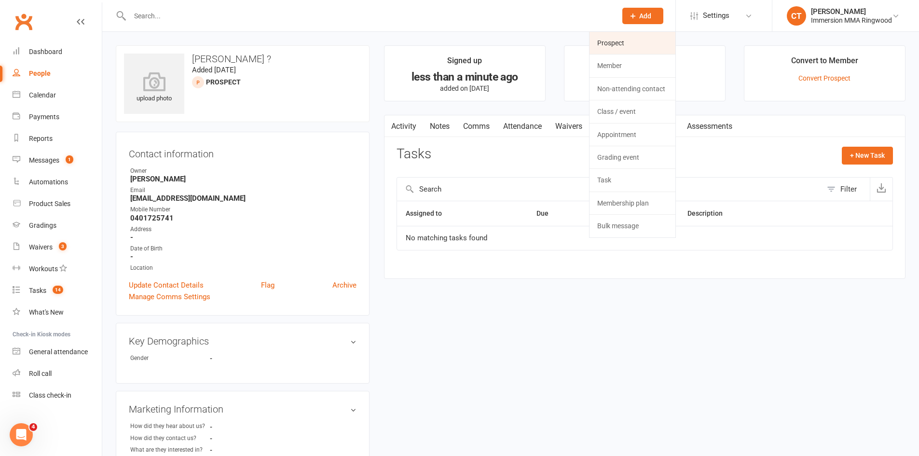
click at [636, 41] on link "Prospect" at bounding box center [632, 43] width 86 height 22
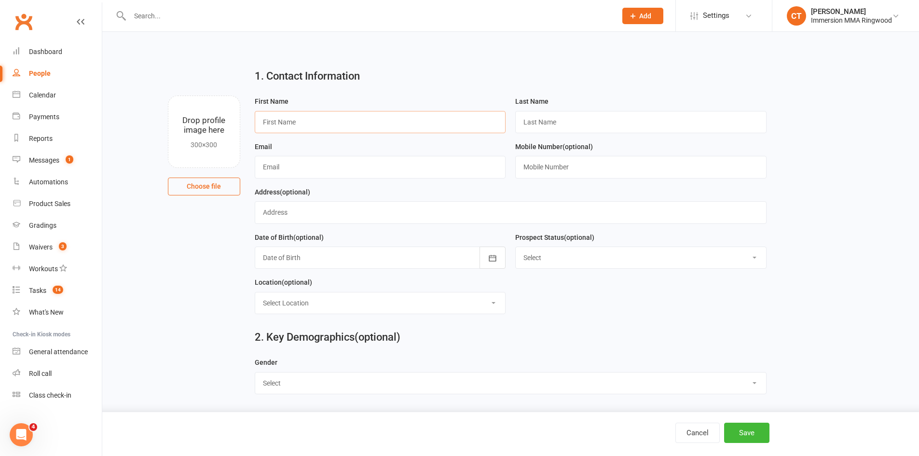
click at [291, 126] on input "text" at bounding box center [380, 122] width 251 height 22
paste input "Leo"
type input "Leo"
type input "?"
click at [563, 169] on input "text" at bounding box center [640, 167] width 251 height 22
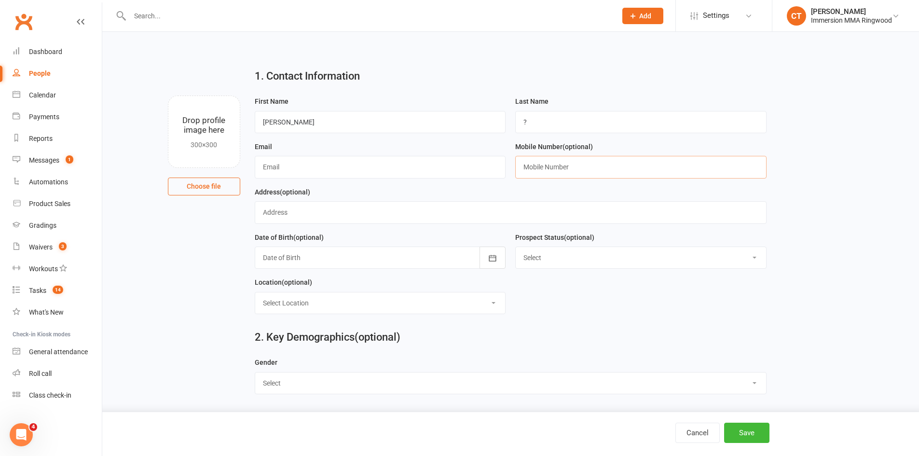
paste input "0451194001"
type input "0451194001"
click at [332, 185] on div "Email" at bounding box center [380, 163] width 261 height 45
click at [335, 174] on input "text" at bounding box center [380, 167] width 251 height 22
paste input "fhmen0001@gmail.com"
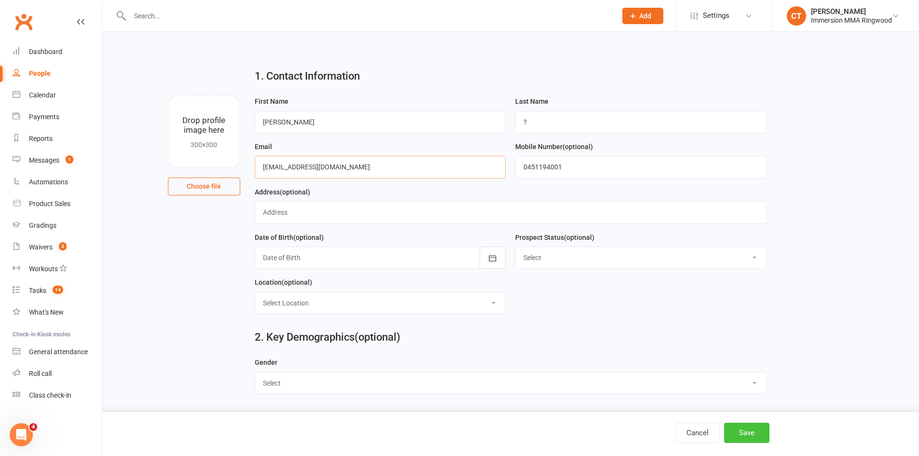
type input "fhmen0001@gmail.com"
click at [749, 435] on button "Save" at bounding box center [746, 433] width 45 height 20
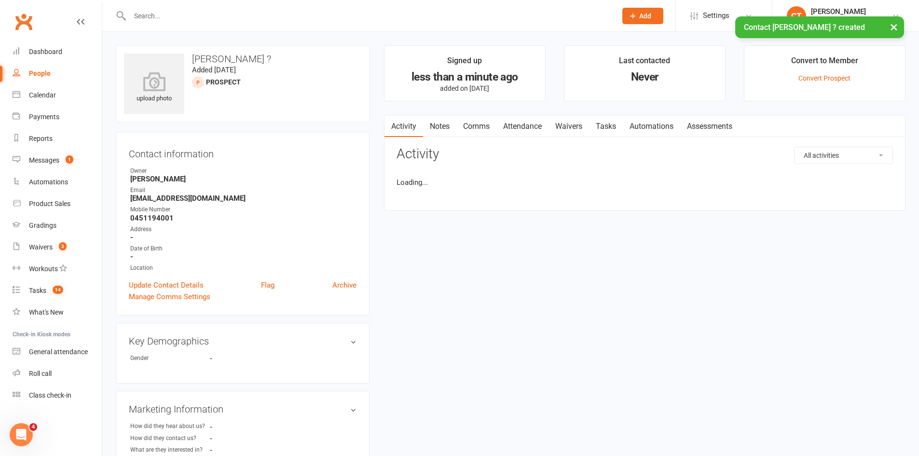
click at [446, 125] on link "Notes" at bounding box center [439, 126] width 33 height 22
click at [863, 152] on button "+ New Note" at bounding box center [867, 155] width 52 height 17
click at [418, 228] on div "Body" at bounding box center [645, 242] width 496 height 47
click at [432, 241] on textarea at bounding box center [645, 250] width 496 height 32
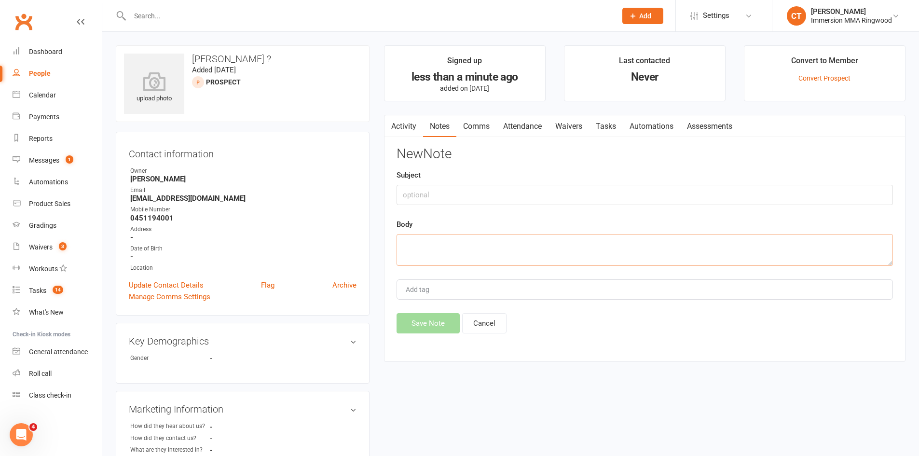
paste textarea "Hi I'm Leo. I'm interested in your course. Could you send me a fee and introduc…"
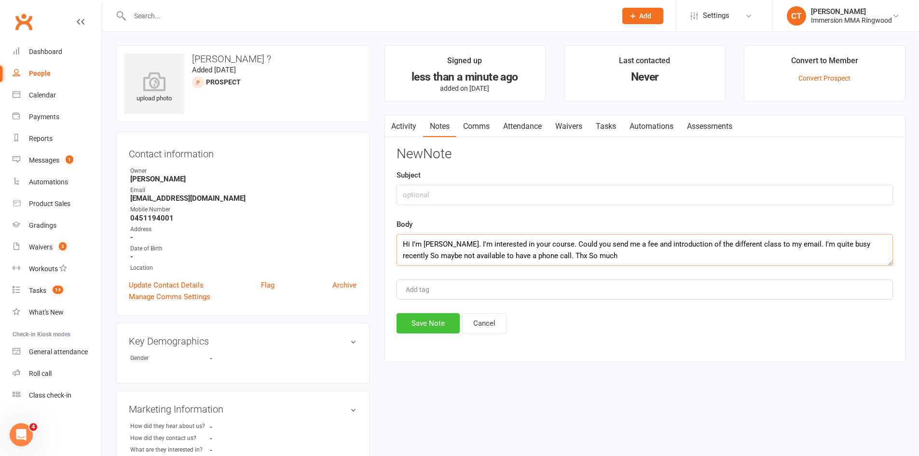
type textarea "Hi I'm Leo. I'm interested in your course. Could you send me a fee and introduc…"
click at [427, 329] on button "Save Note" at bounding box center [428, 323] width 63 height 20
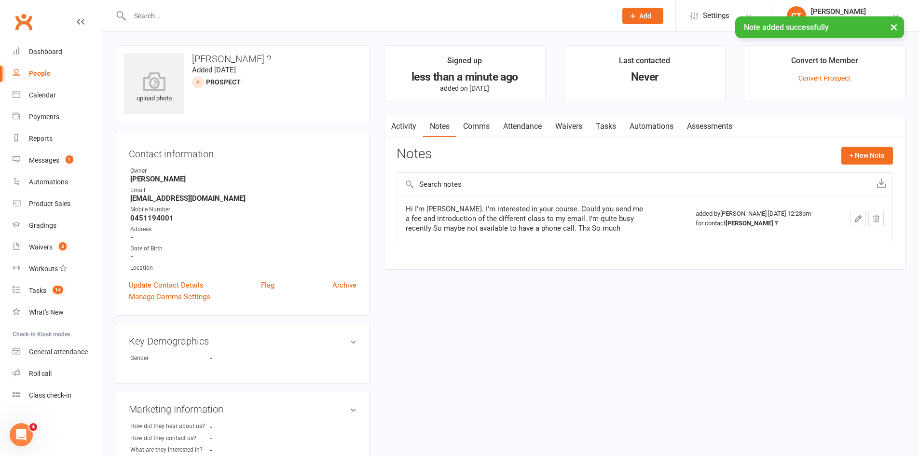
click at [479, 122] on link "Comms" at bounding box center [476, 126] width 40 height 22
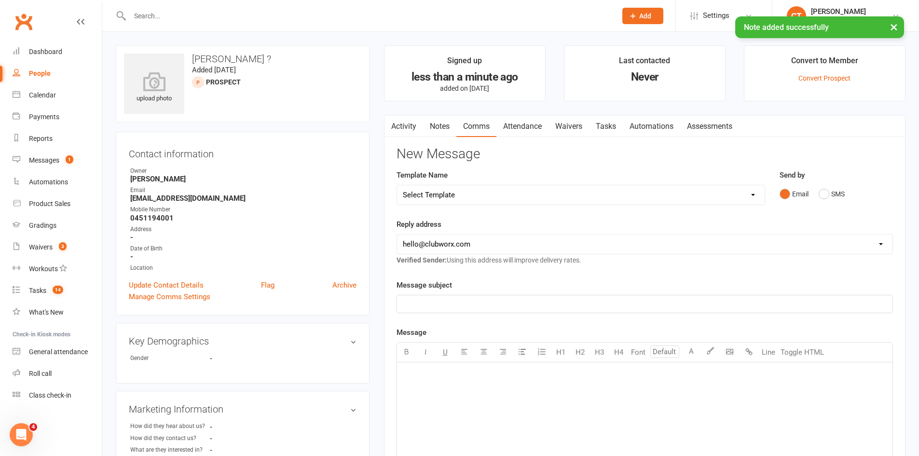
click at [576, 201] on select "Select Template [SMS] [PERSON_NAME] - Call back message [SMS] Mark- Call back m…" at bounding box center [581, 194] width 368 height 19
select select "11"
click at [397, 185] on select "Select Template [SMS] [PERSON_NAME] - Call back message [SMS] Mark- Call back m…" at bounding box center [581, 194] width 368 height 19
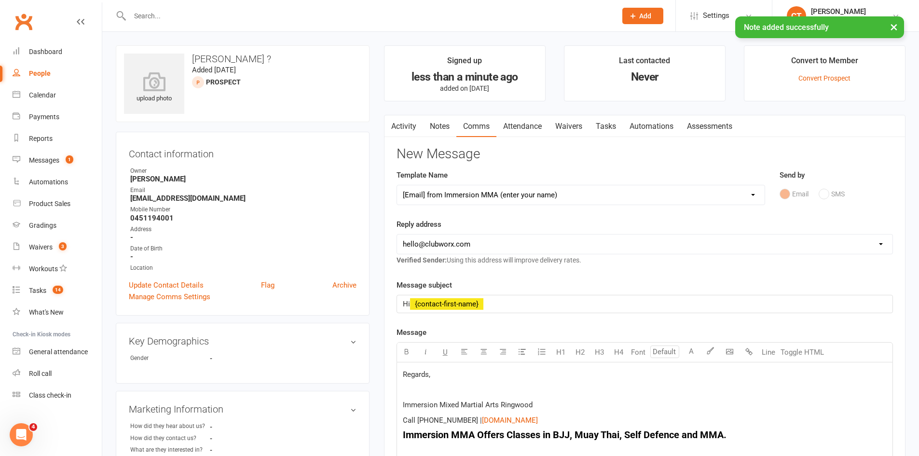
click at [446, 240] on select "hello@clubworx.com ringwood@immersionmma.com.au david@immersionmma.com.au lee@i…" at bounding box center [644, 243] width 495 height 19
select select "1"
click at [397, 234] on select "hello@clubworx.com ringwood@immersionmma.com.au david@immersionmma.com.au lee@i…" at bounding box center [644, 243] width 495 height 19
click at [405, 370] on span "Regards," at bounding box center [416, 374] width 27 height 9
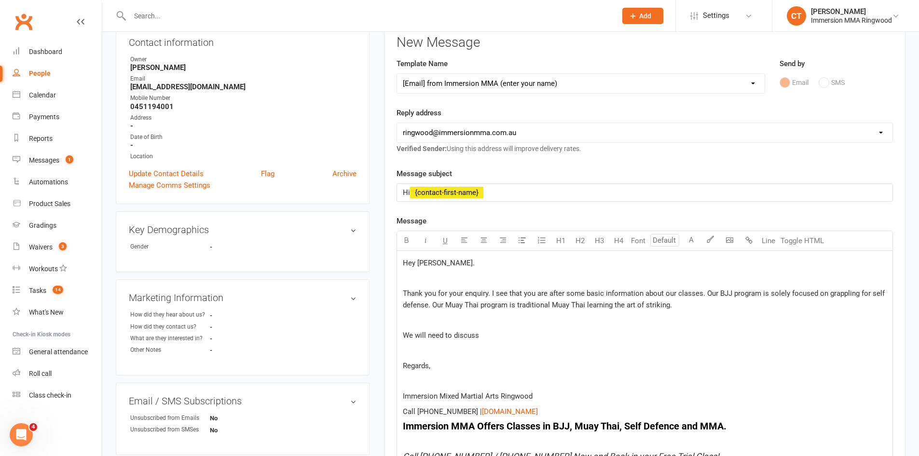
scroll to position [161, 0]
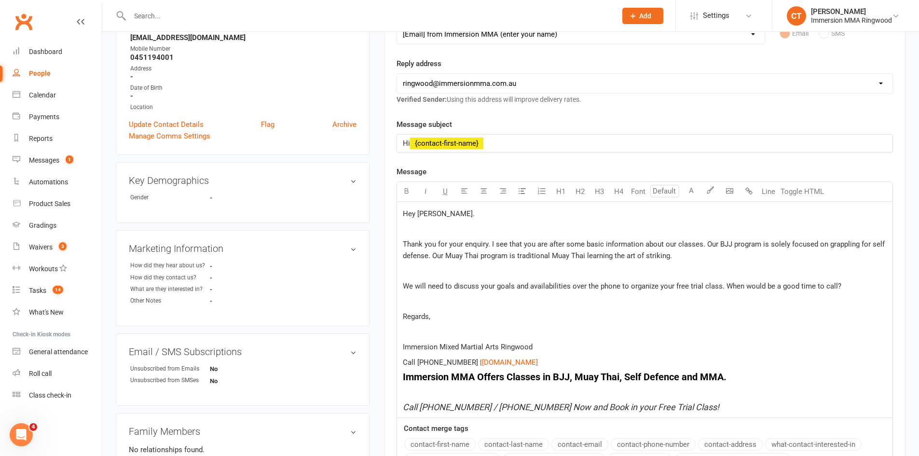
click at [446, 315] on p "Regards," at bounding box center [645, 317] width 484 height 12
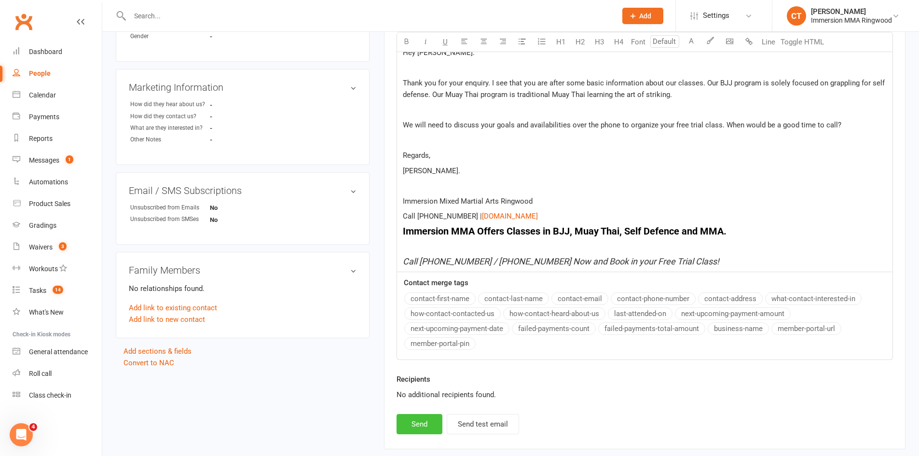
click at [425, 424] on button "Send" at bounding box center [420, 424] width 46 height 20
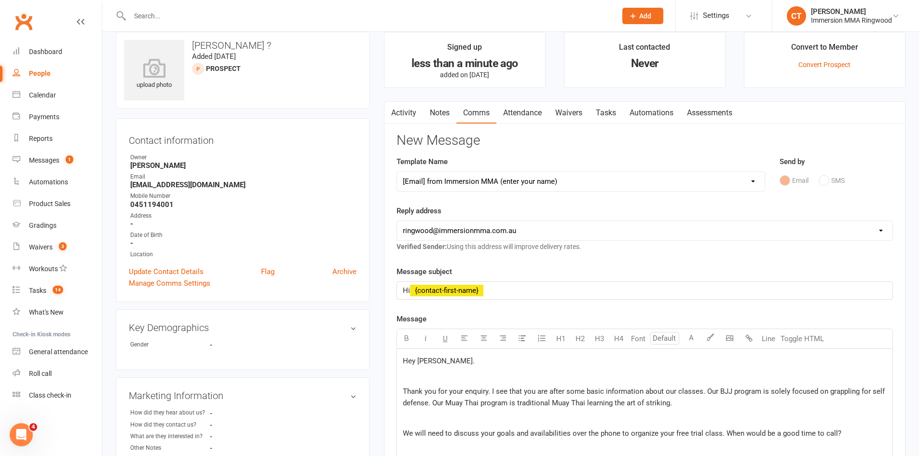
scroll to position [0, 0]
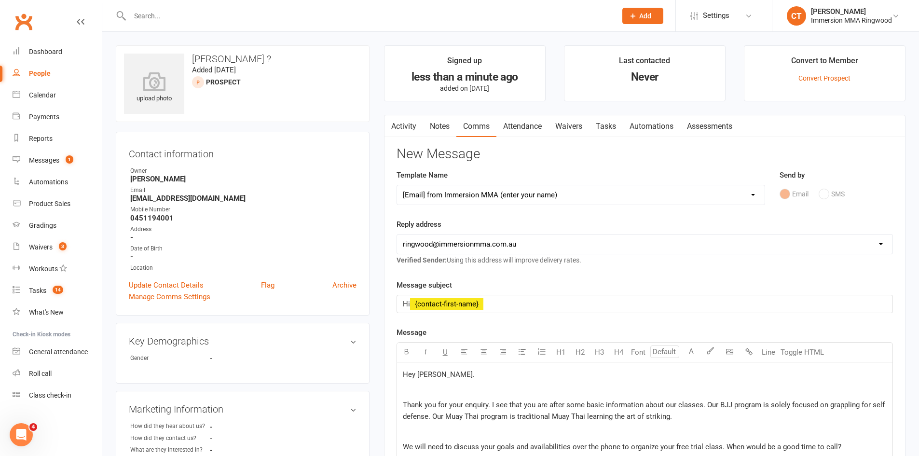
select select
select select "0"
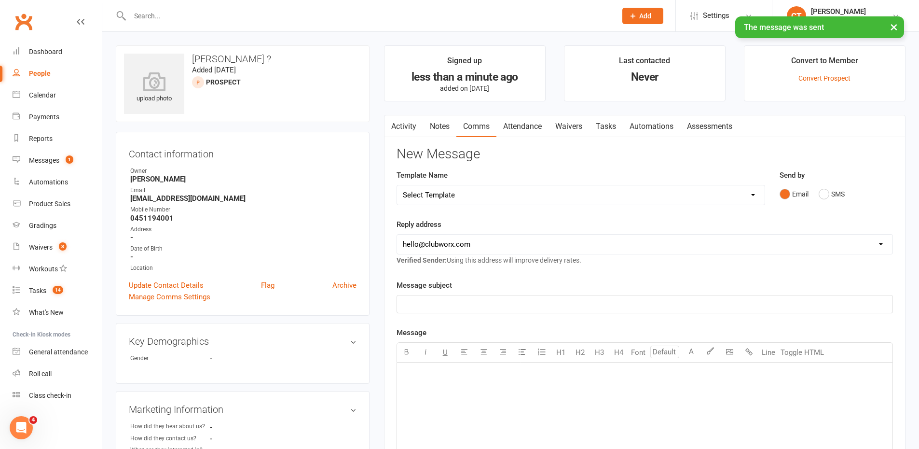
click at [449, 117] on link "Notes" at bounding box center [439, 126] width 33 height 22
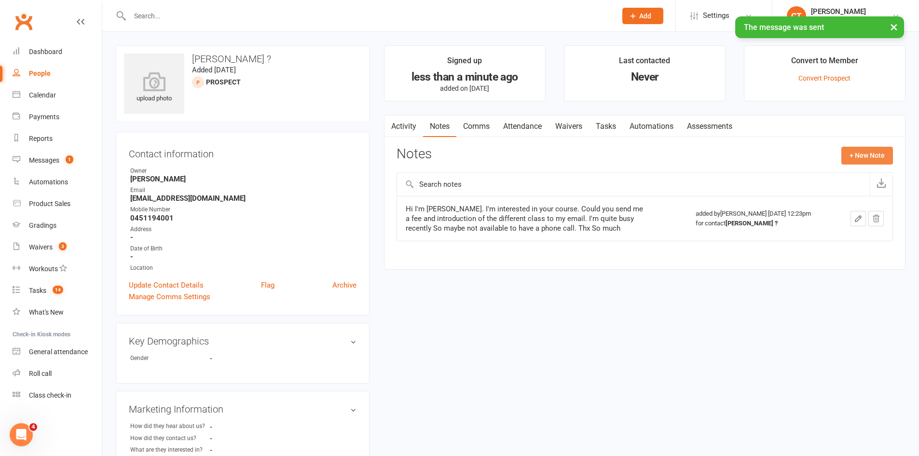
click at [876, 157] on button "+ New Note" at bounding box center [867, 155] width 52 height 17
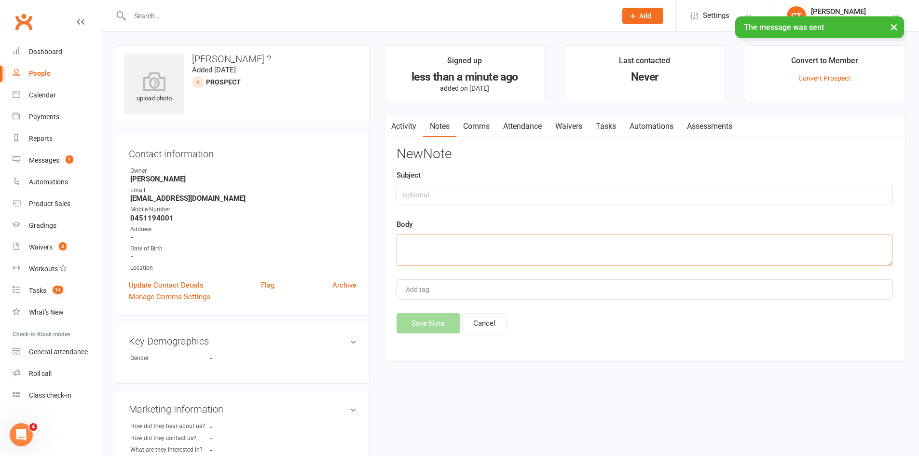
click at [558, 256] on textarea at bounding box center [645, 250] width 496 height 32
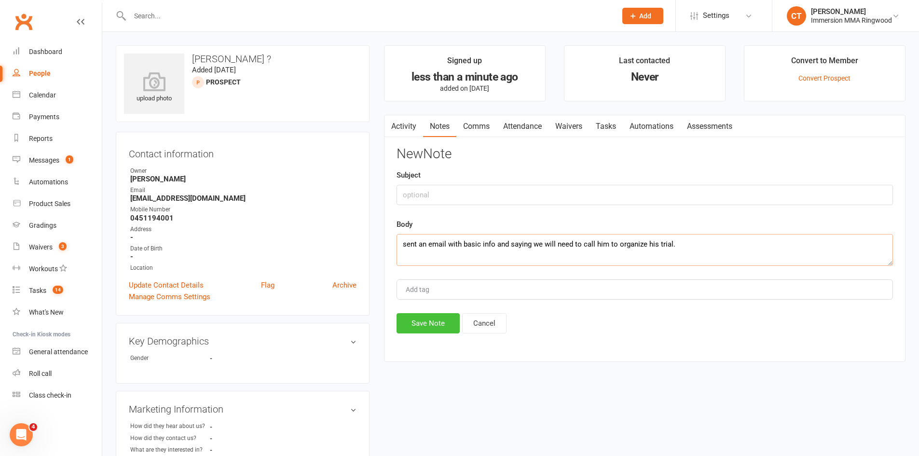
type textarea "sent an email with basic info and saying we will need to call him to organize h…"
click at [435, 328] on button "Save Note" at bounding box center [428, 323] width 63 height 20
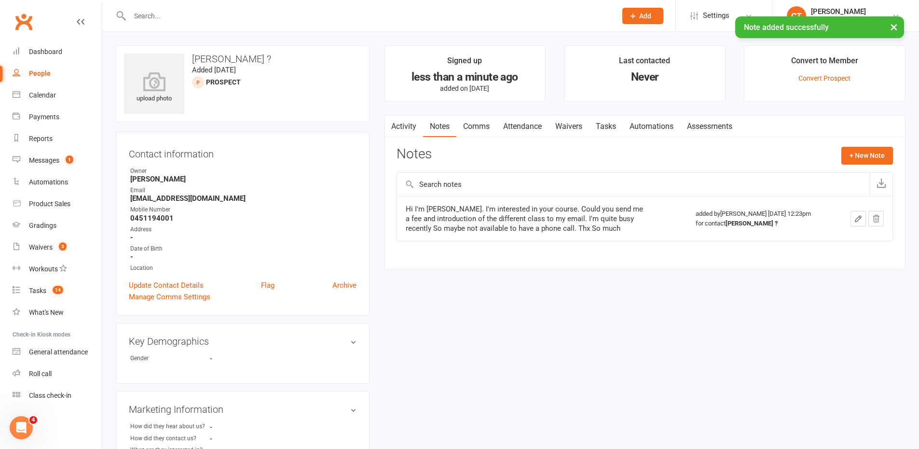
click at [620, 130] on link "Tasks" at bounding box center [606, 126] width 34 height 22
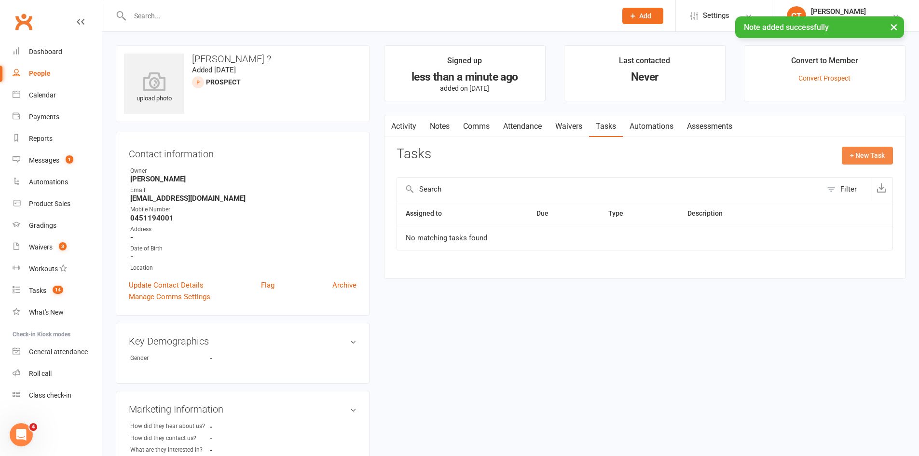
click at [867, 159] on button "+ New Task" at bounding box center [867, 155] width 51 height 17
select select "11984"
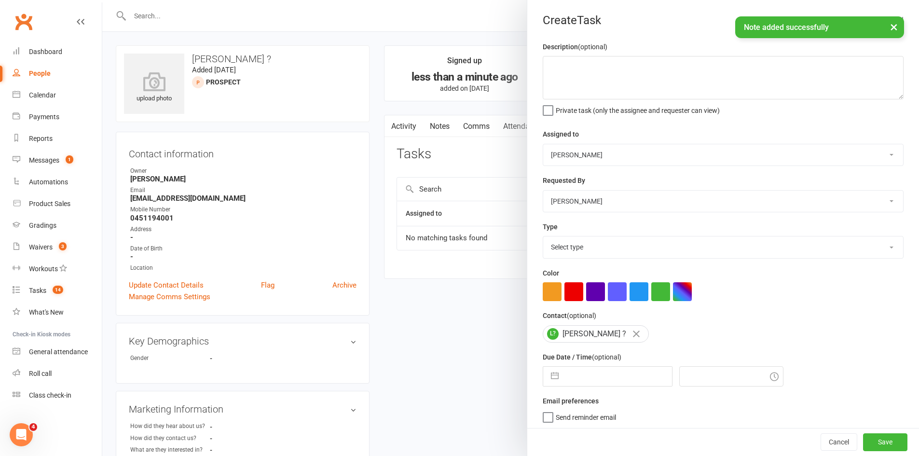
click at [589, 382] on input "text" at bounding box center [617, 376] width 109 height 19
select select "7"
select select "2025"
select select "8"
select select "2025"
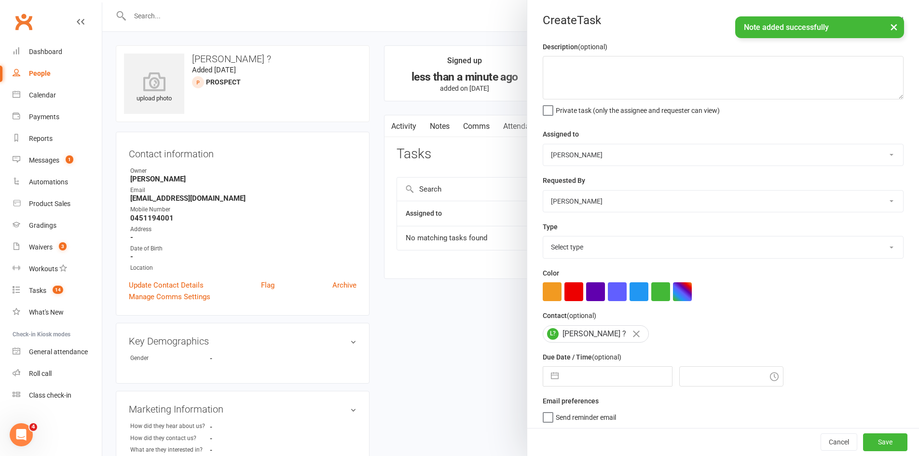
select select "9"
select select "2025"
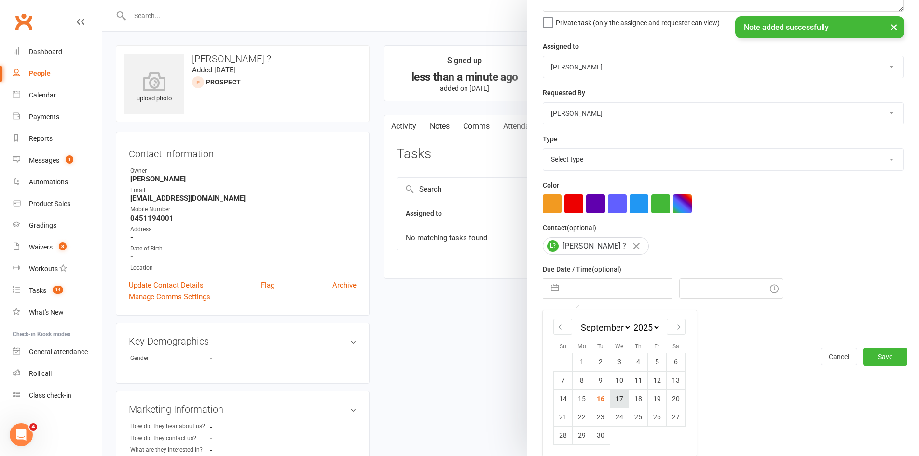
click at [621, 401] on td "17" at bounding box center [619, 398] width 19 height 18
type input "[DATE]"
type input "12:30pm"
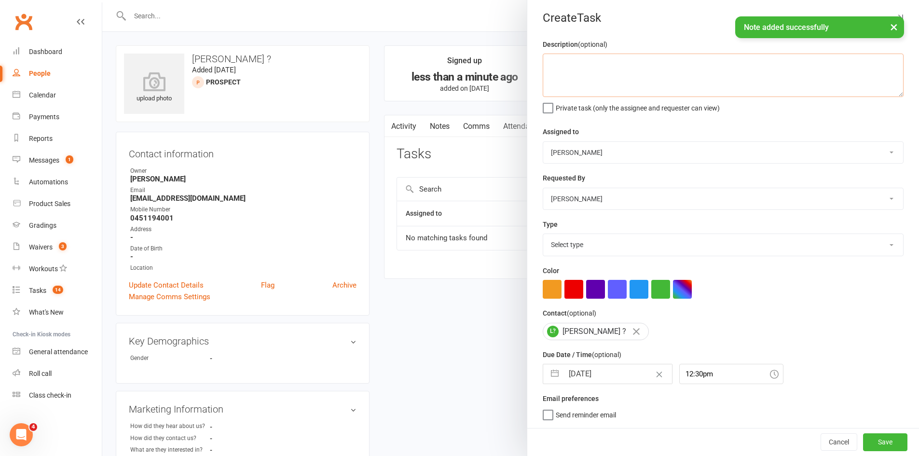
click at [605, 67] on textarea at bounding box center [723, 75] width 361 height 43
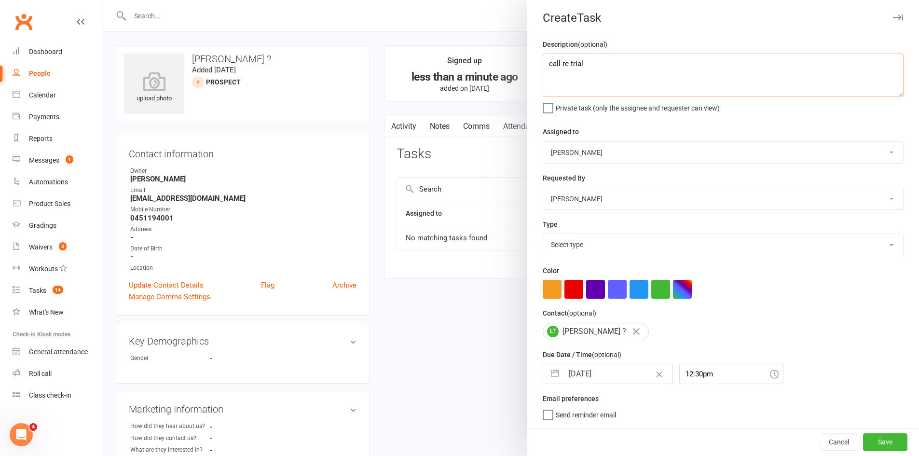
type textarea "call re trial"
click at [584, 250] on select "Select type Cmonnnn E-mail Financial Follow-up Help Just do it Letting ya know …" at bounding box center [723, 244] width 360 height 21
select select "6641"
click at [543, 234] on select "Select type Cmonnnn E-mail Financial Follow-up Help Just do it Letting ya know …" at bounding box center [723, 244] width 360 height 21
click at [868, 441] on button "Save" at bounding box center [885, 441] width 44 height 17
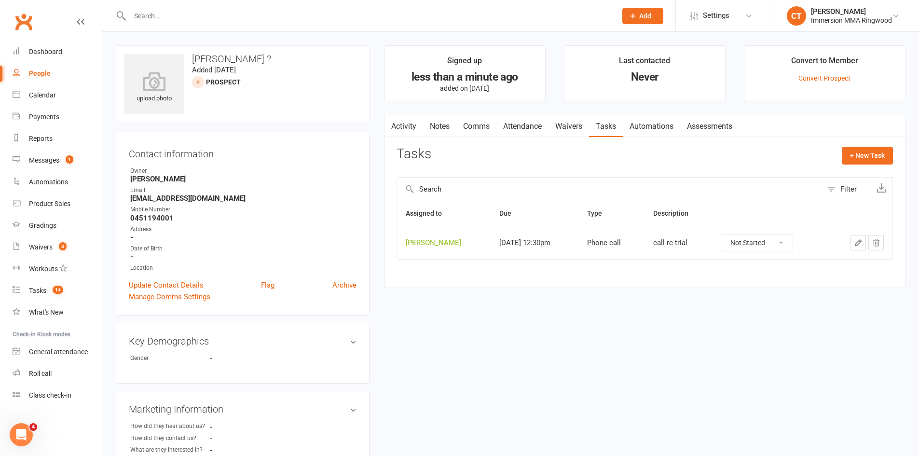
click at [203, 14] on input "text" at bounding box center [368, 16] width 483 height 14
paste input "0437801426"
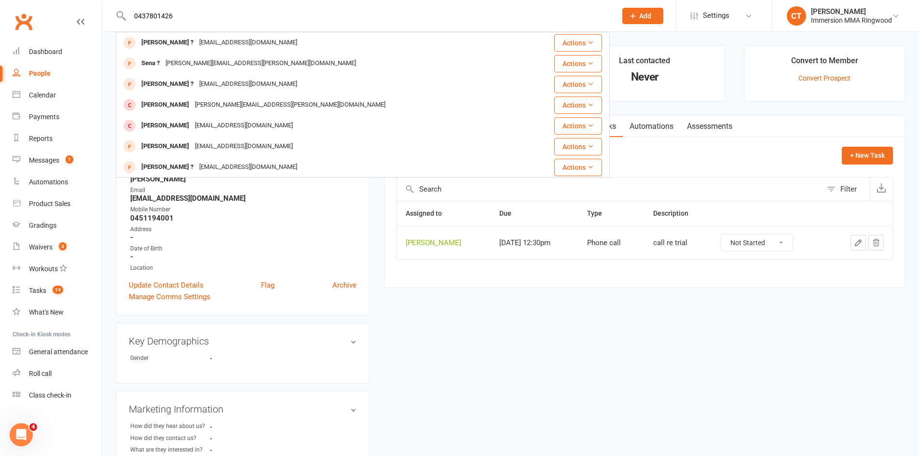
type input "0437801426"
click at [60, 53] on div "Dashboard" at bounding box center [45, 52] width 33 height 8
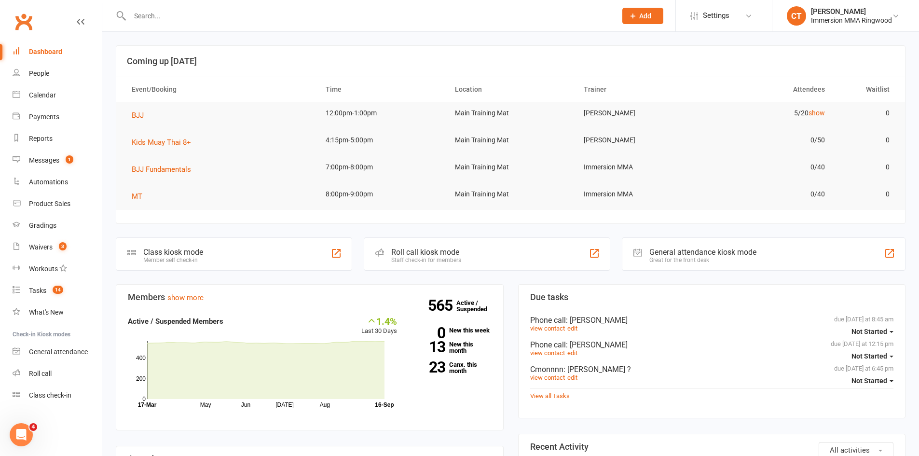
scroll to position [161, 0]
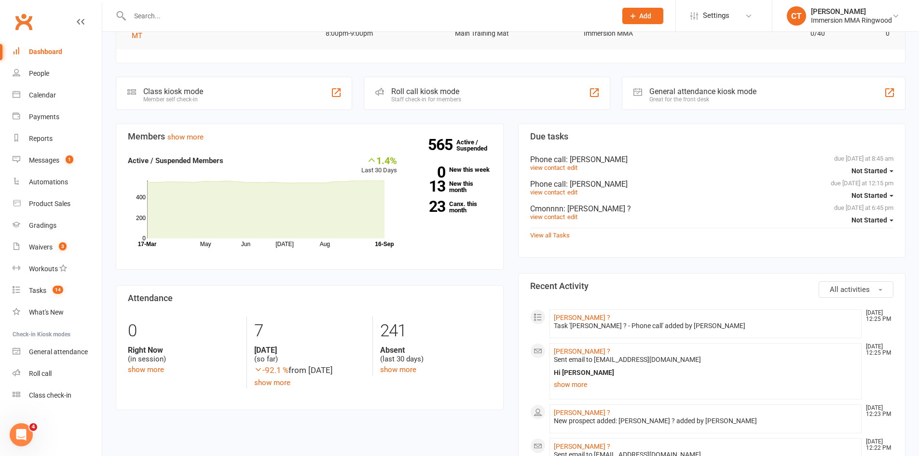
click at [649, 17] on span "Add" at bounding box center [645, 16] width 12 height 8
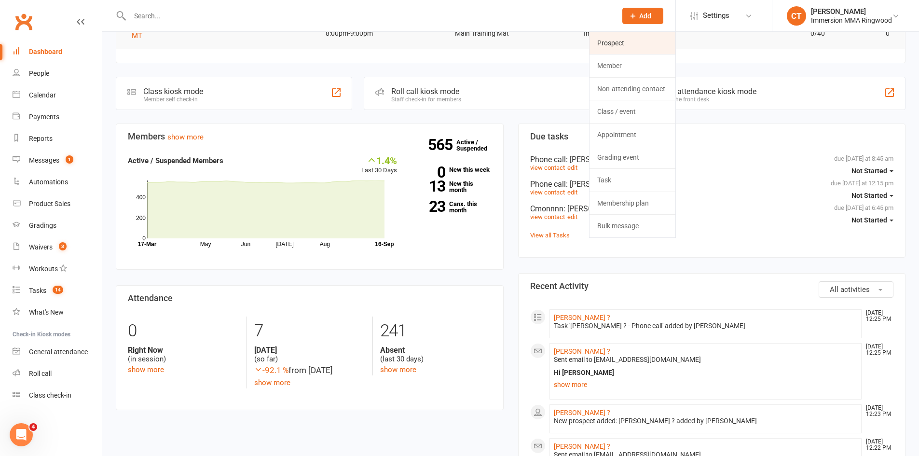
click at [632, 47] on link "Prospect" at bounding box center [632, 43] width 86 height 22
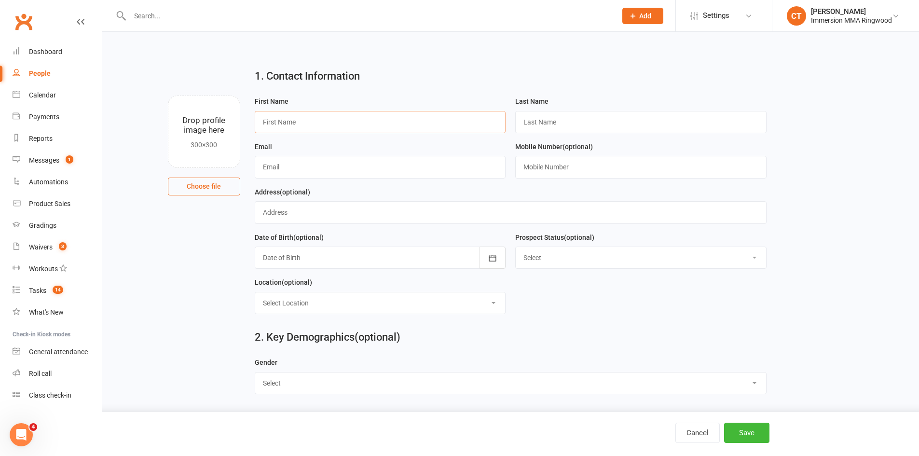
paste input "0437801426"
type input "0437801426"
click at [363, 121] on input "0437801426" at bounding box center [380, 122] width 251 height 22
click at [539, 162] on input "text" at bounding box center [640, 167] width 251 height 22
paste input "0437801426"
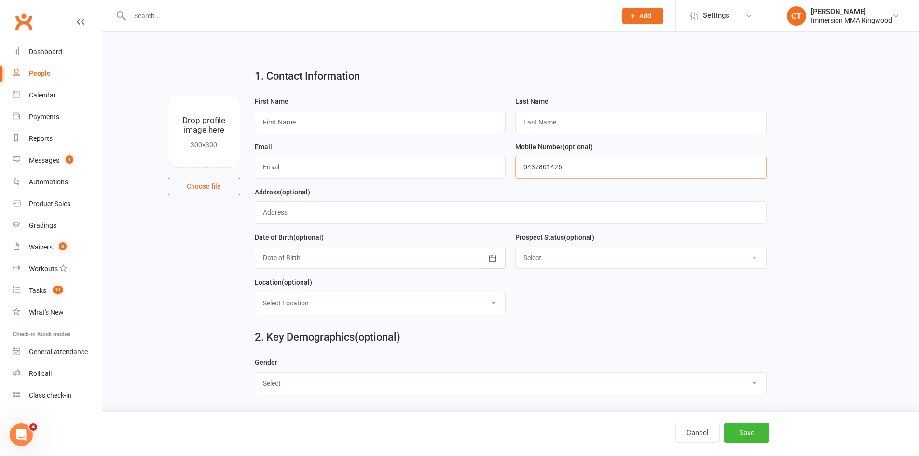
type input "0437801426"
paste input "Connor"
click at [354, 123] on input "Connor" at bounding box center [380, 122] width 251 height 22
type input "Connor"
type input "?"
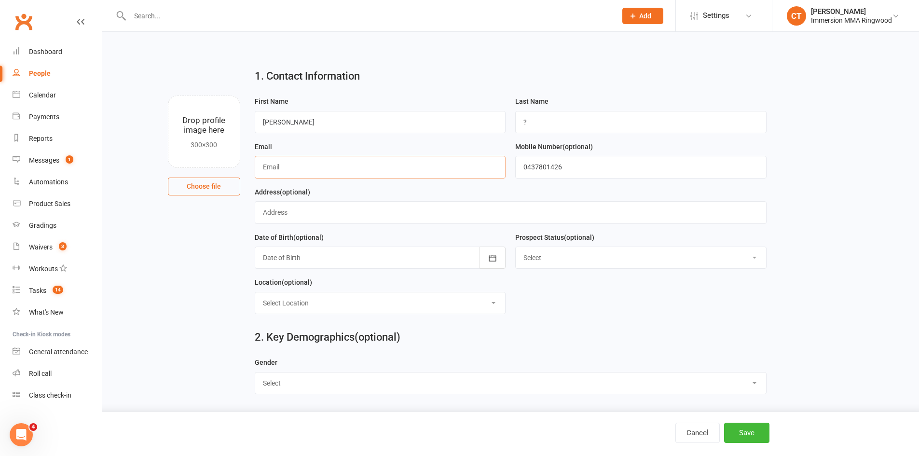
paste input "connor.moody.w@hotmail.com"
type input "connor.moody.w@hotmail.com"
click at [754, 438] on button "Save" at bounding box center [746, 433] width 45 height 20
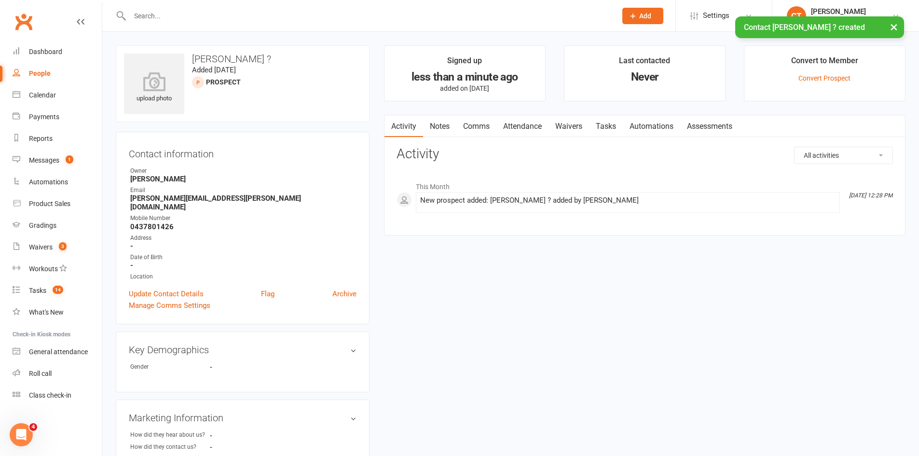
click at [444, 123] on link "Notes" at bounding box center [439, 126] width 33 height 22
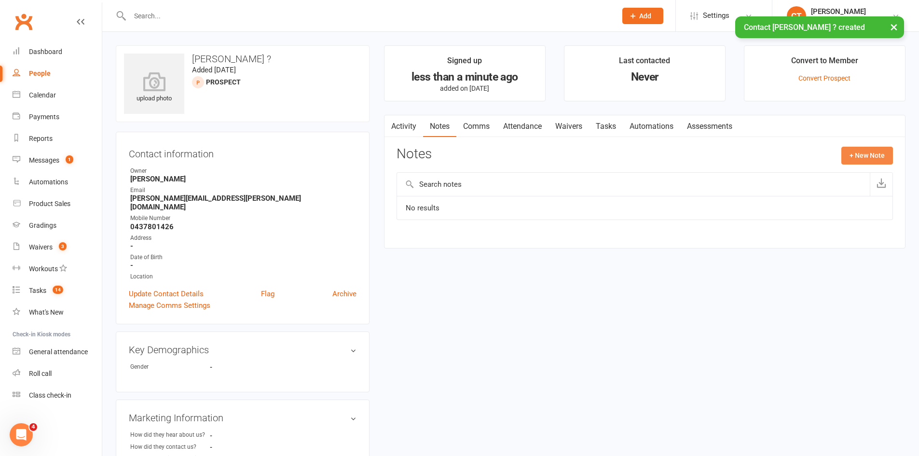
click at [879, 157] on button "+ New Note" at bounding box center [867, 155] width 52 height 17
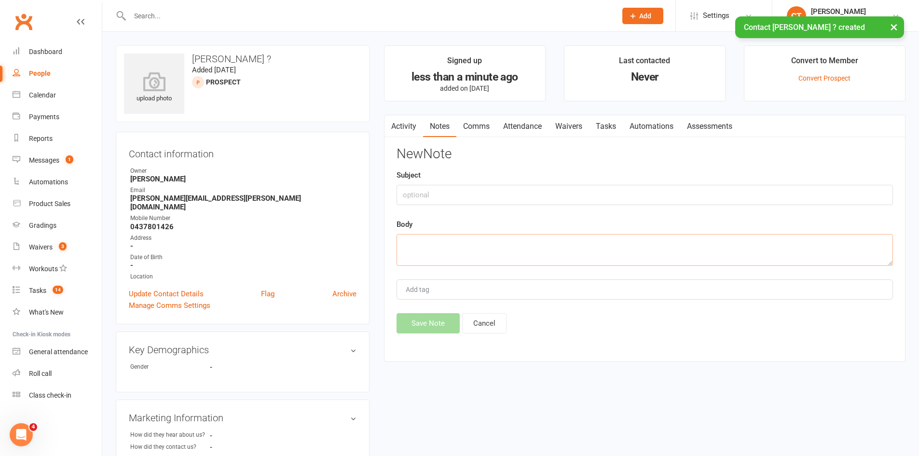
click at [586, 253] on textarea at bounding box center [645, 250] width 496 height 32
type textarea "online e"
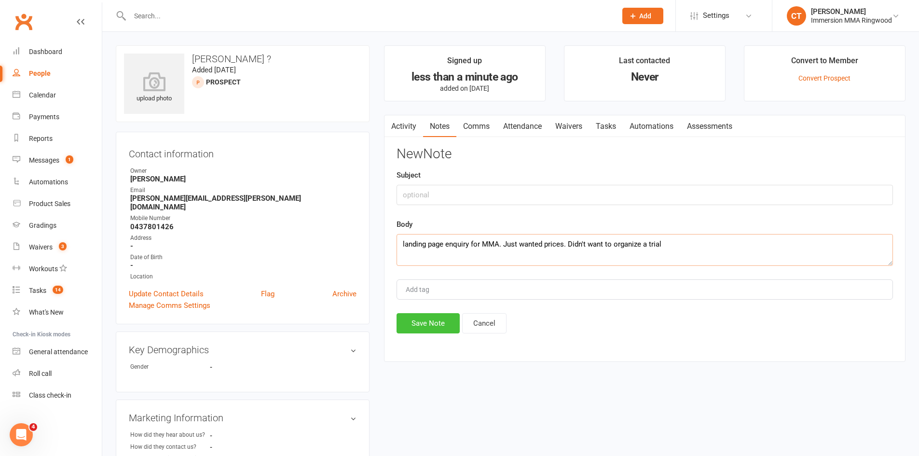
type textarea "landing page enquiry for MMA. Just wanted prices. Didn't want to organize a tri…"
click at [421, 324] on button "Save Note" at bounding box center [428, 323] width 63 height 20
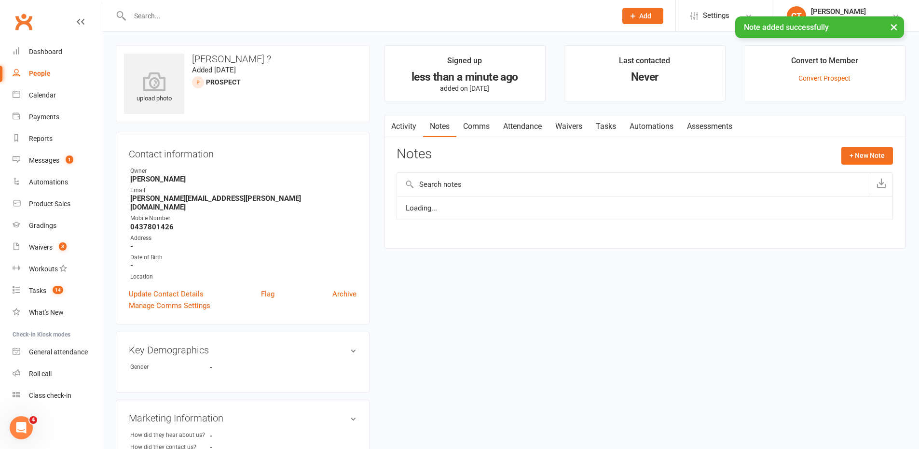
click at [606, 125] on link "Tasks" at bounding box center [606, 126] width 34 height 22
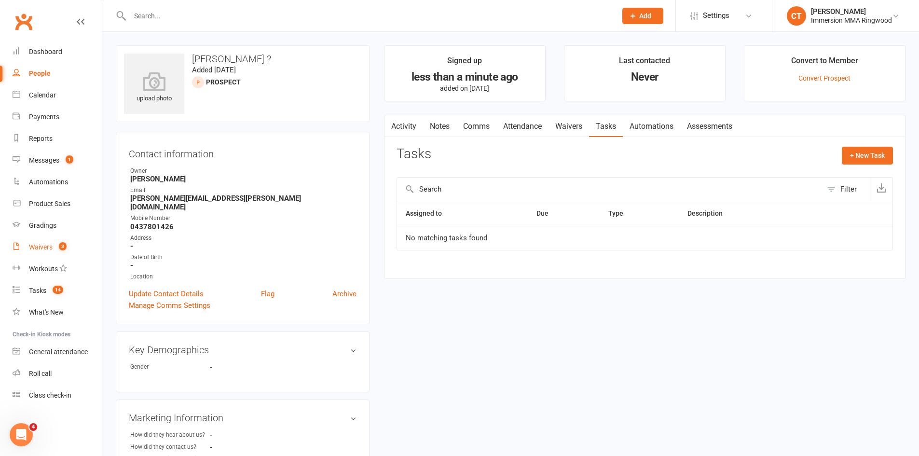
click at [30, 242] on link "Waivers 3" at bounding box center [57, 247] width 89 height 22
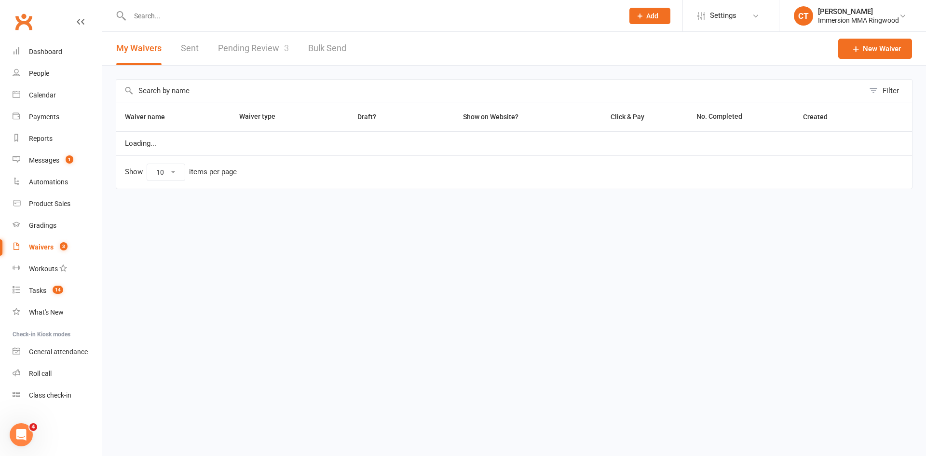
select select "25"
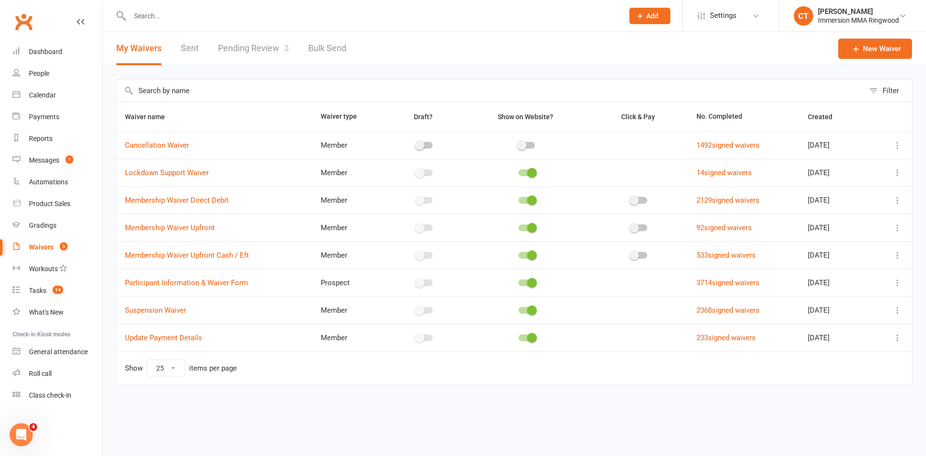
click at [890, 309] on div at bounding box center [892, 310] width 23 height 12
click at [896, 312] on icon at bounding box center [898, 310] width 10 height 10
click at [836, 367] on link "Copy external link to clipboard" at bounding box center [846, 367] width 113 height 19
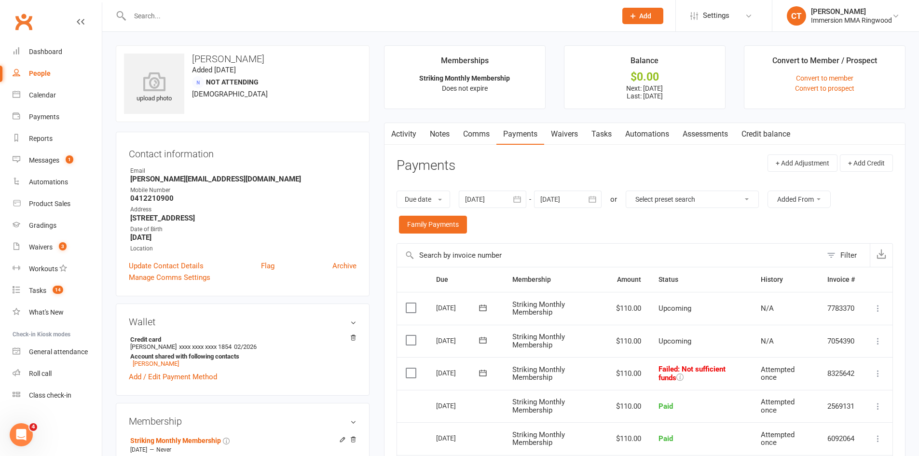
click at [485, 376] on icon at bounding box center [482, 373] width 7 height 6
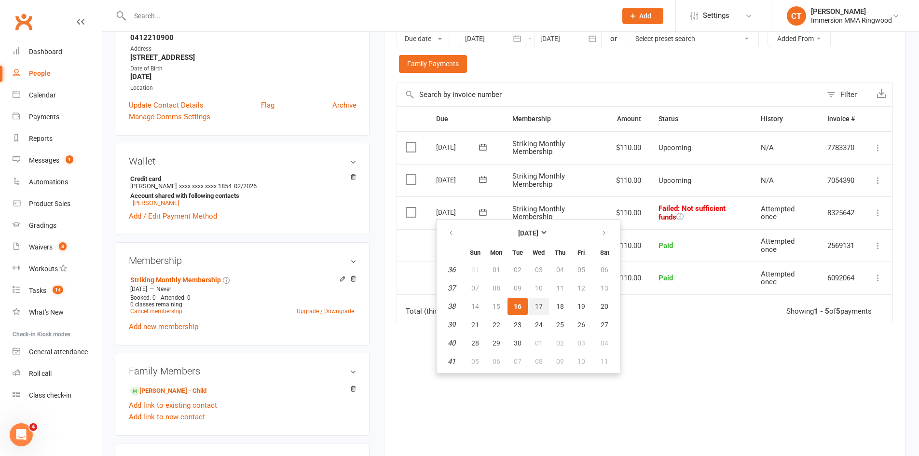
click at [541, 306] on span "17" at bounding box center [539, 306] width 8 height 8
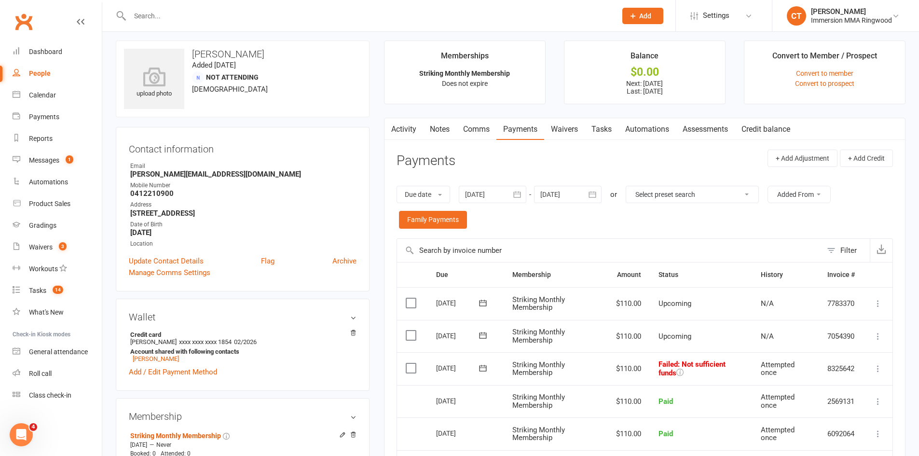
scroll to position [0, 0]
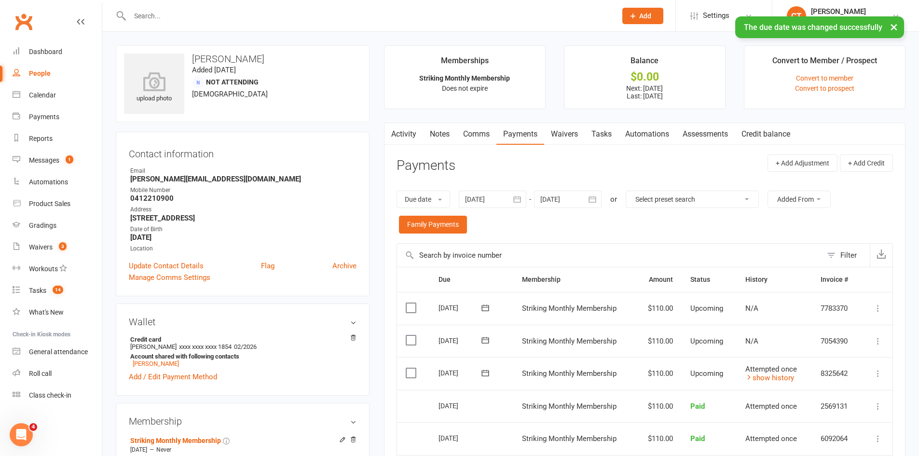
click at [486, 130] on link "Comms" at bounding box center [476, 134] width 40 height 22
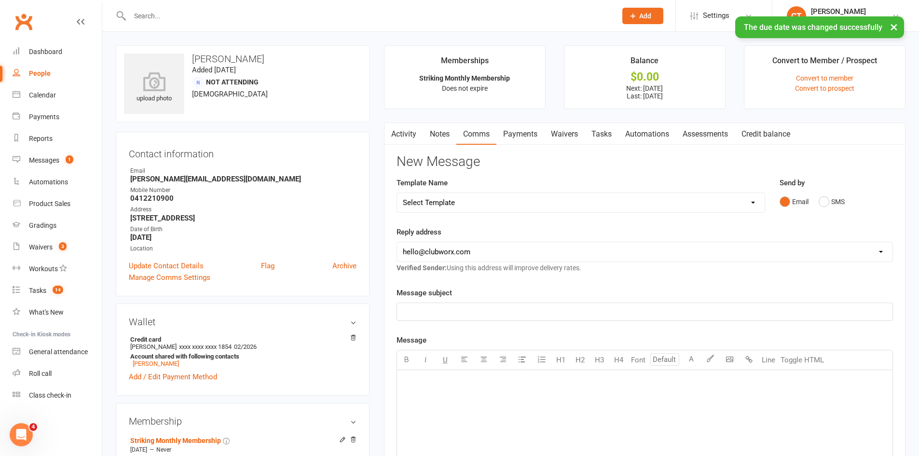
click at [445, 198] on select "Select Template [SMS] [PERSON_NAME] - Call back message [SMS] Mark- Call back m…" at bounding box center [581, 202] width 368 height 19
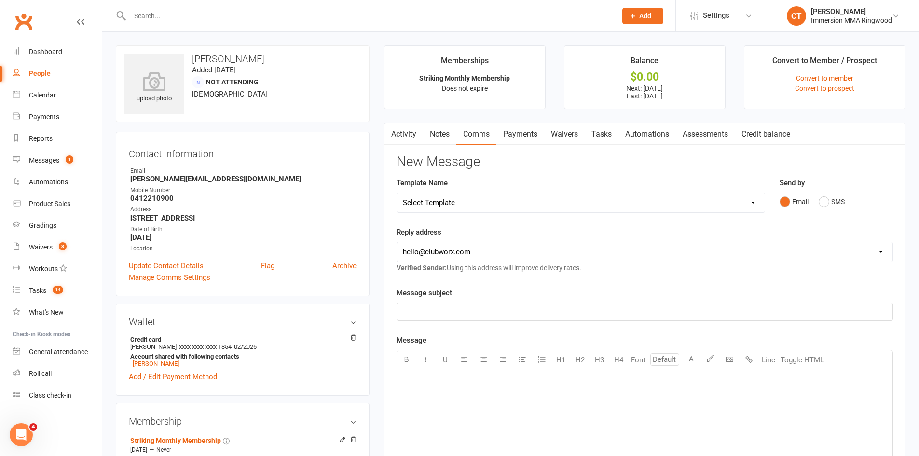
select select "17"
click at [397, 193] on select "Select Template [SMS] [PERSON_NAME] - Call back message [SMS] Mark- Call back m…" at bounding box center [581, 202] width 368 height 19
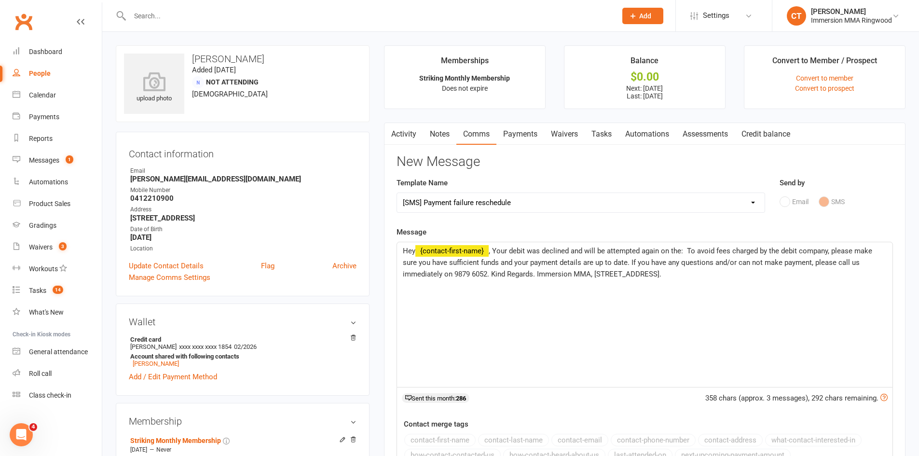
click at [688, 249] on span ", Your debit was declined and will be attempted again on the: To avoid fees cha…" at bounding box center [638, 263] width 471 height 32
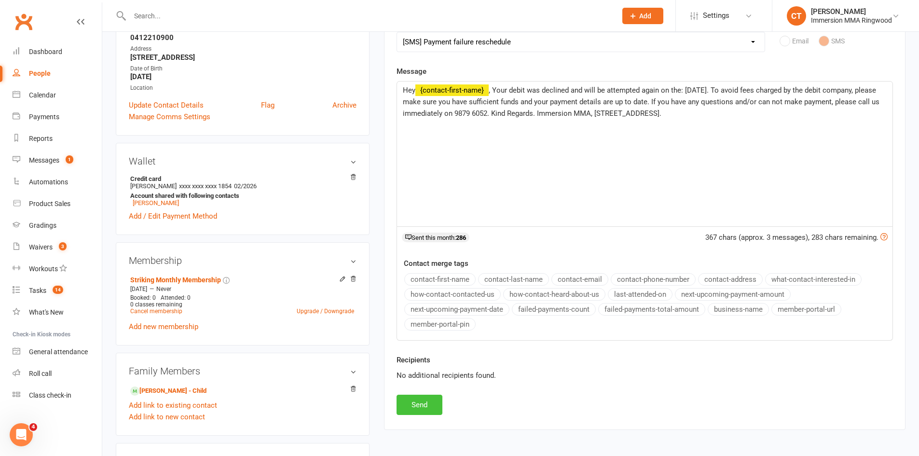
click at [421, 405] on button "Send" at bounding box center [420, 405] width 46 height 20
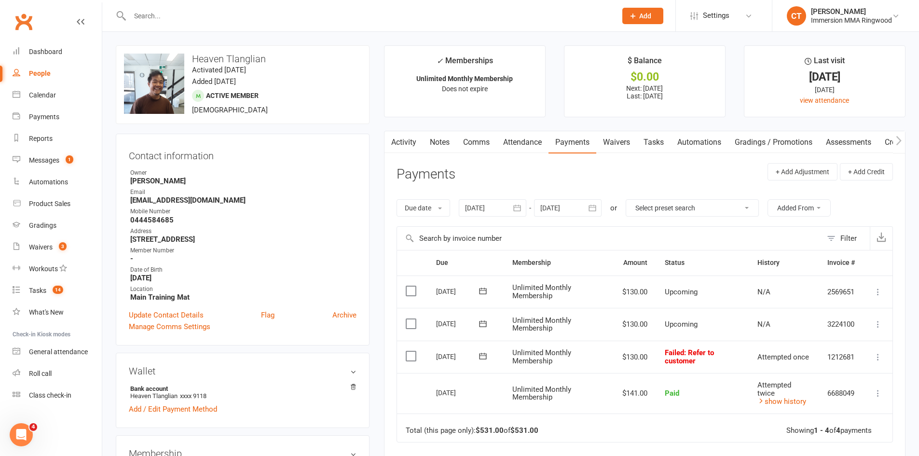
click at [480, 352] on icon at bounding box center [483, 356] width 10 height 10
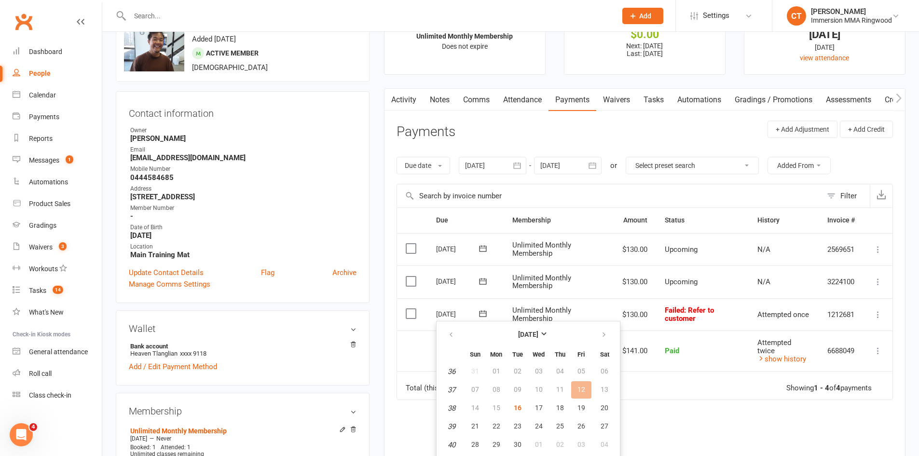
scroll to position [161, 0]
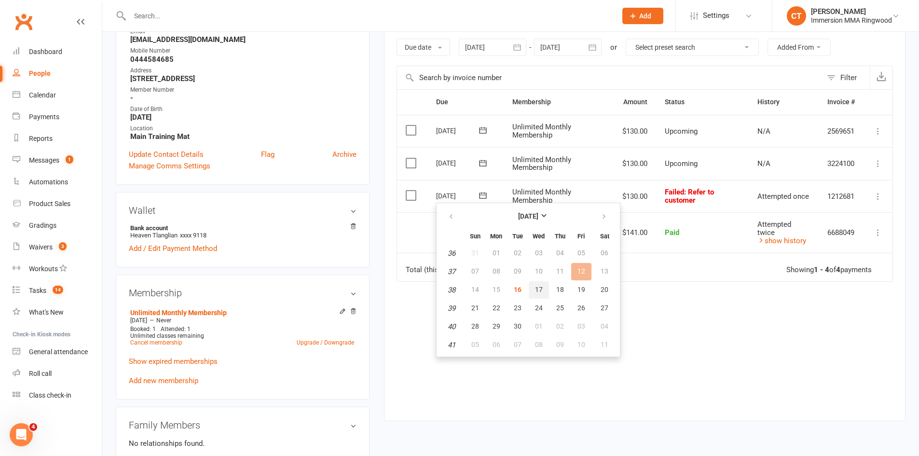
click at [536, 288] on span "17" at bounding box center [539, 290] width 8 height 8
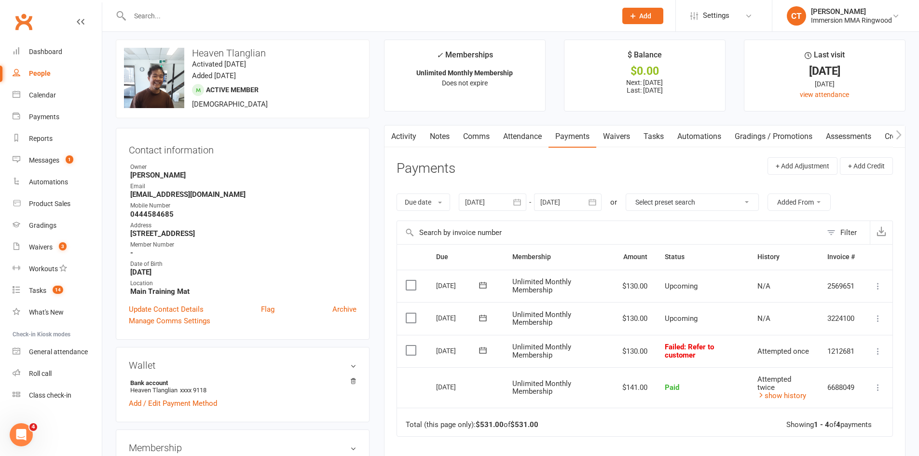
scroll to position [0, 0]
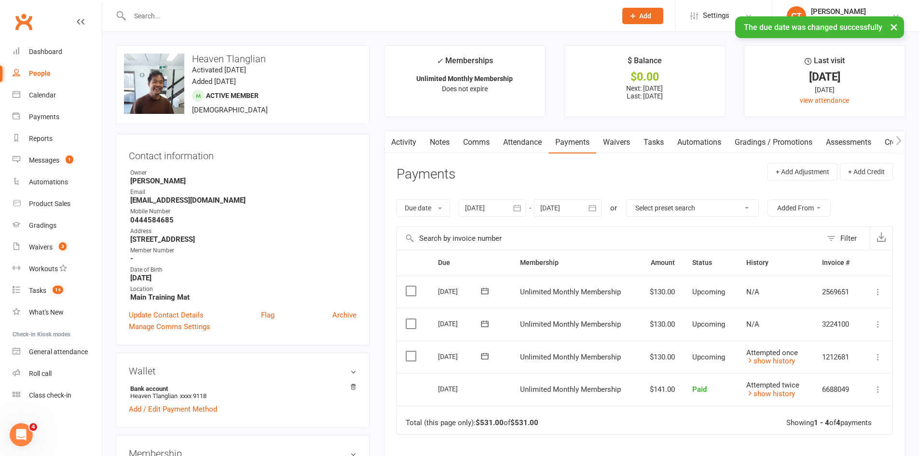
click at [482, 143] on link "Comms" at bounding box center [476, 142] width 40 height 22
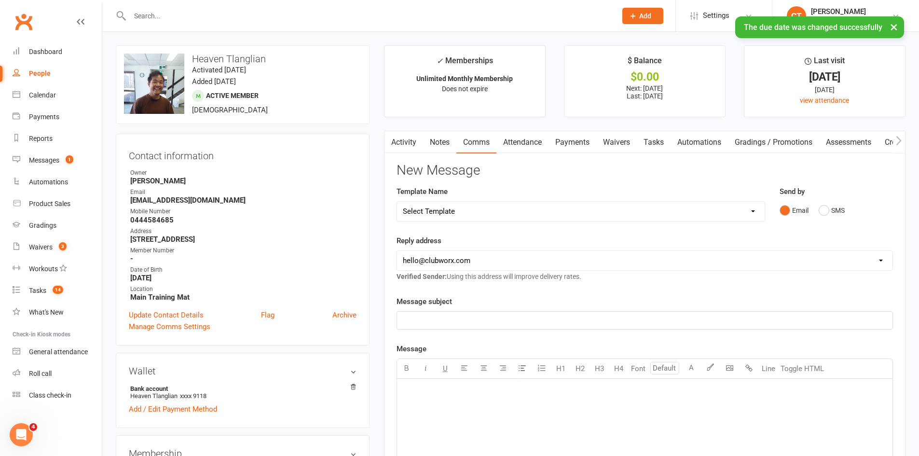
click at [459, 213] on select "Select Template [SMS] [PERSON_NAME] - Call back message [SMS] Mark- Call back m…" at bounding box center [581, 211] width 368 height 19
select select "17"
click at [397, 202] on select "Select Template [SMS] [PERSON_NAME] - Call back message [SMS] Mark- Call back m…" at bounding box center [581, 211] width 368 height 19
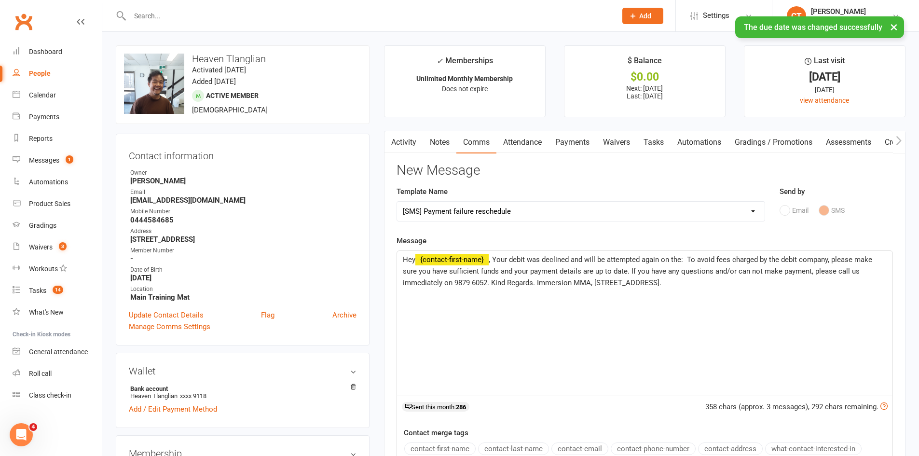
click at [688, 259] on span ", Your debit was declined and will be attempted again on the: To avoid fees cha…" at bounding box center [638, 271] width 471 height 32
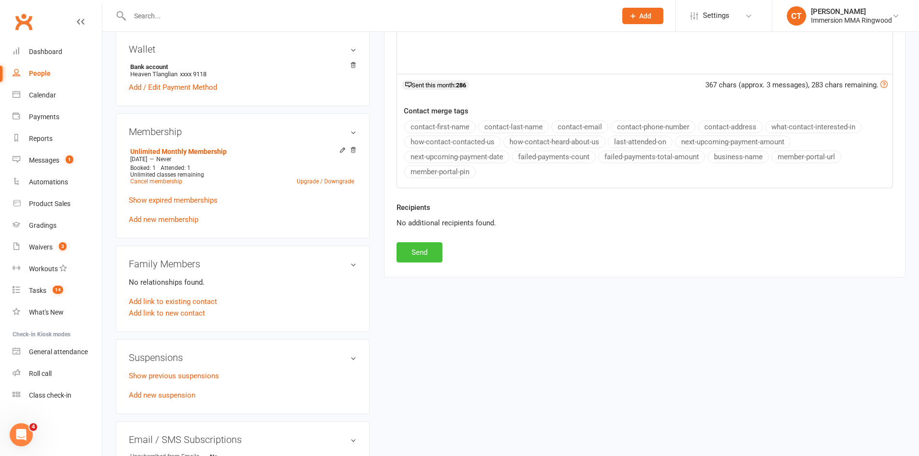
click at [428, 253] on button "Send" at bounding box center [420, 252] width 46 height 20
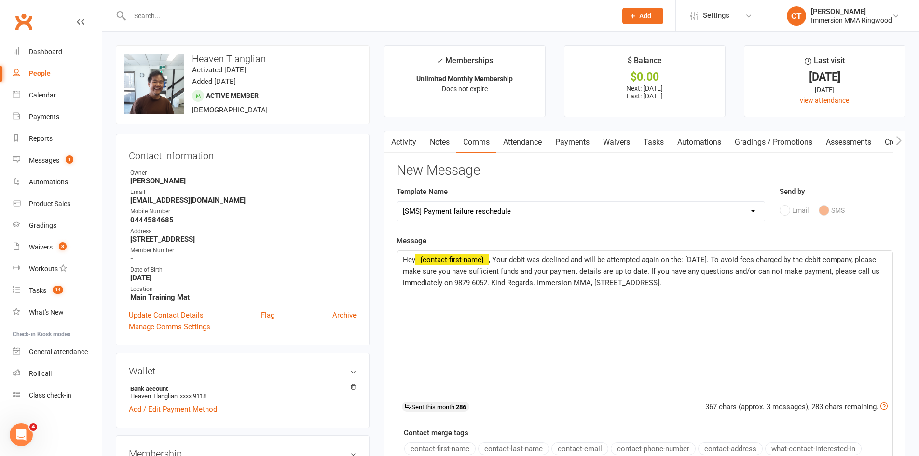
select select
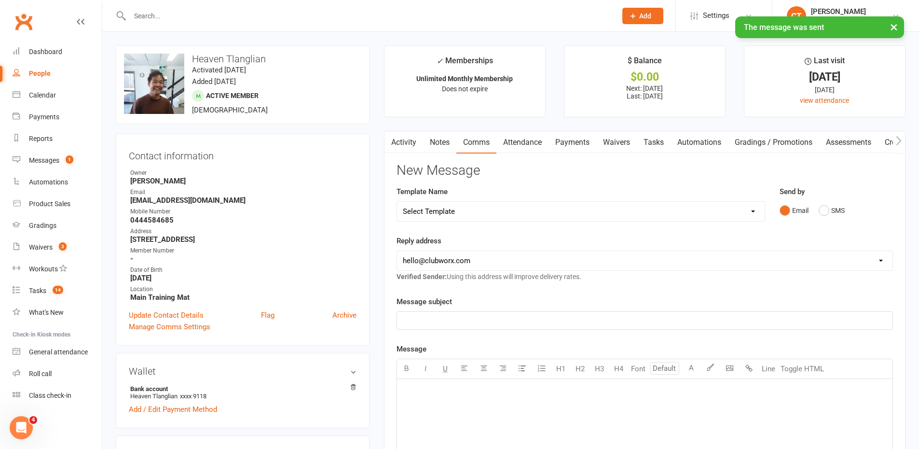
click at [450, 138] on link "Notes" at bounding box center [439, 142] width 33 height 22
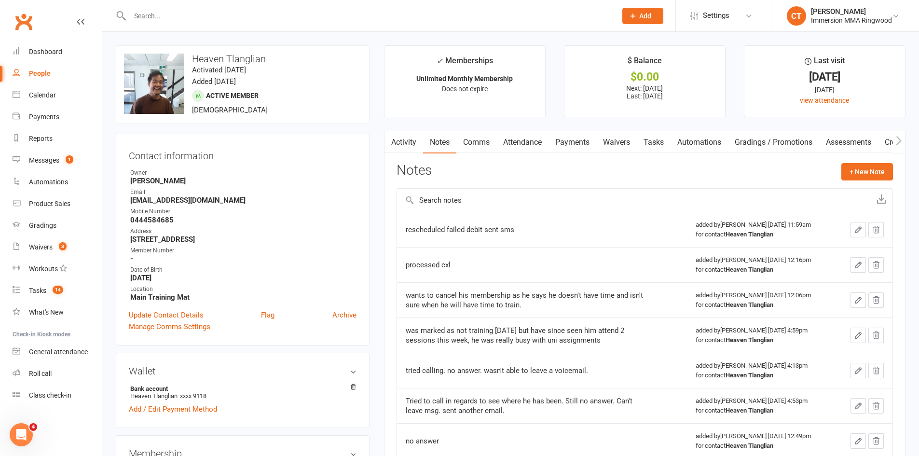
click at [596, 140] on link "Payments" at bounding box center [572, 142] width 48 height 22
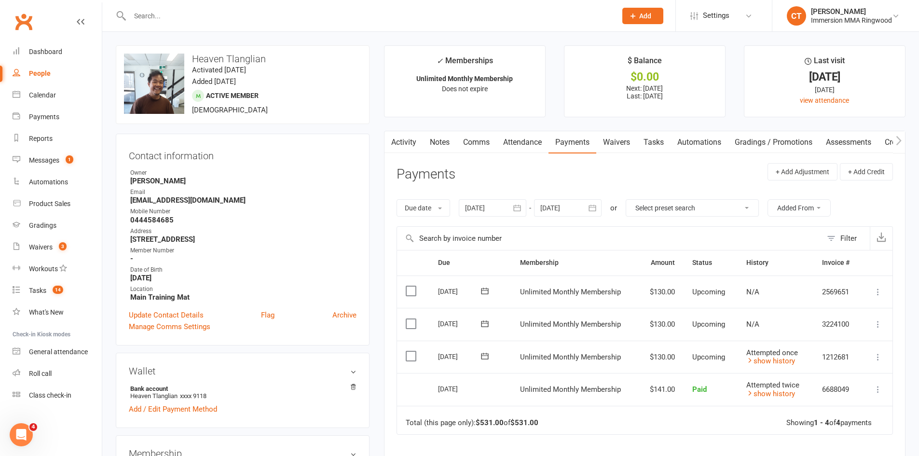
click at [442, 140] on link "Notes" at bounding box center [439, 142] width 33 height 22
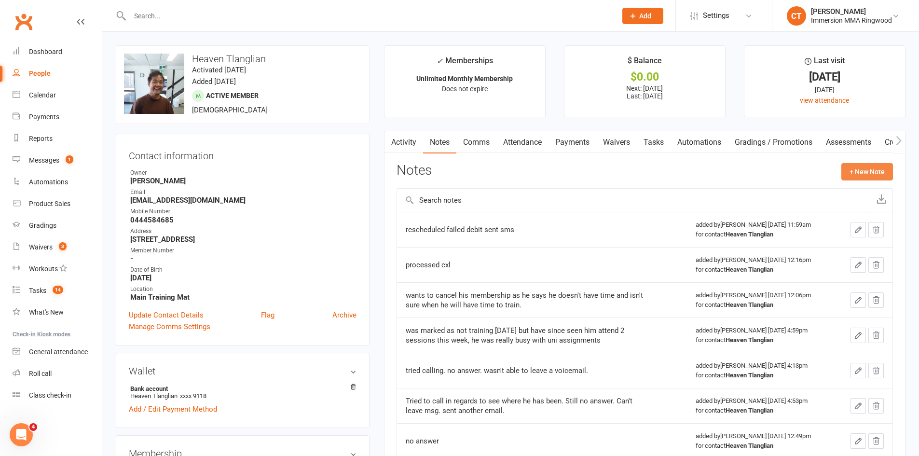
click at [841, 170] on button "+ New Note" at bounding box center [867, 171] width 52 height 17
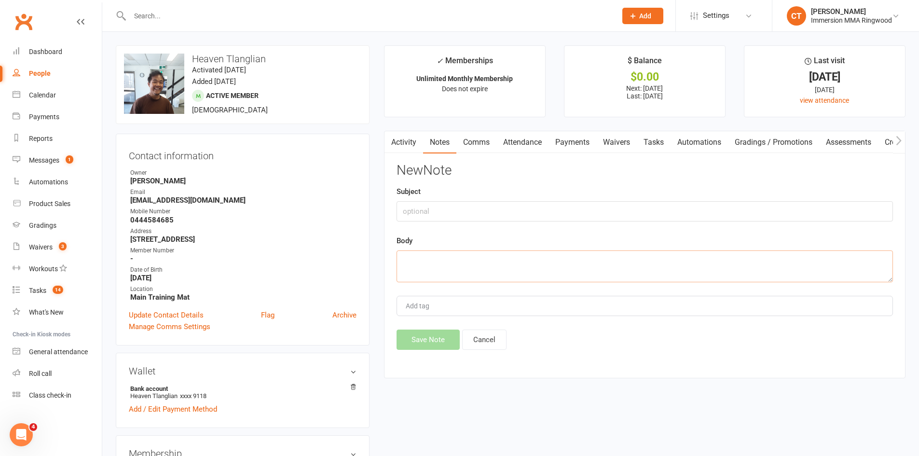
click at [736, 264] on textarea at bounding box center [645, 266] width 496 height 32
type textarea "rescheduled failed debit sent sms"
click at [423, 340] on button "Save Note" at bounding box center [428, 339] width 63 height 20
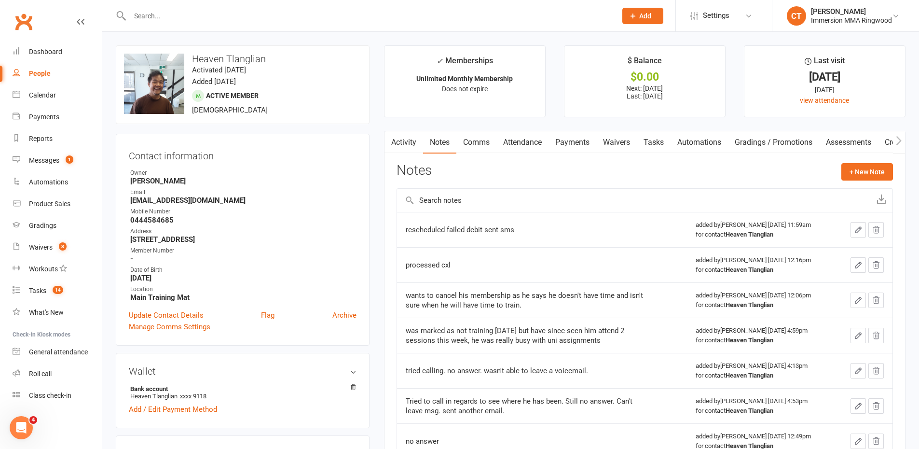
click at [405, 143] on link "Activity" at bounding box center [403, 142] width 39 height 22
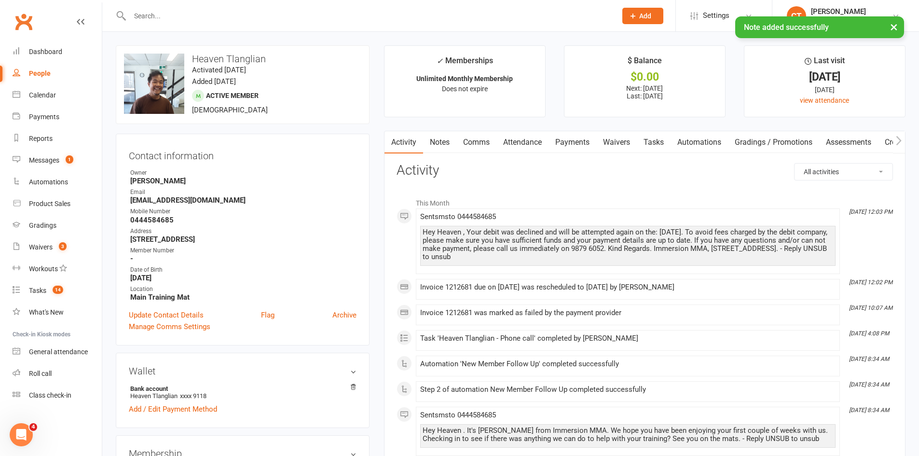
click at [651, 139] on link "Tasks" at bounding box center [654, 142] width 34 height 22
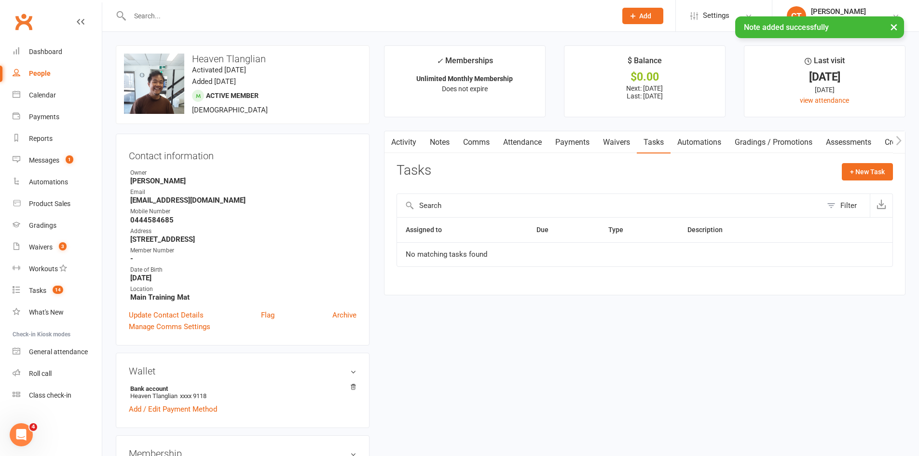
click at [445, 141] on link "Notes" at bounding box center [439, 142] width 33 height 22
click at [575, 138] on link "Payments" at bounding box center [572, 142] width 48 height 22
